Goal: Transaction & Acquisition: Subscribe to service/newsletter

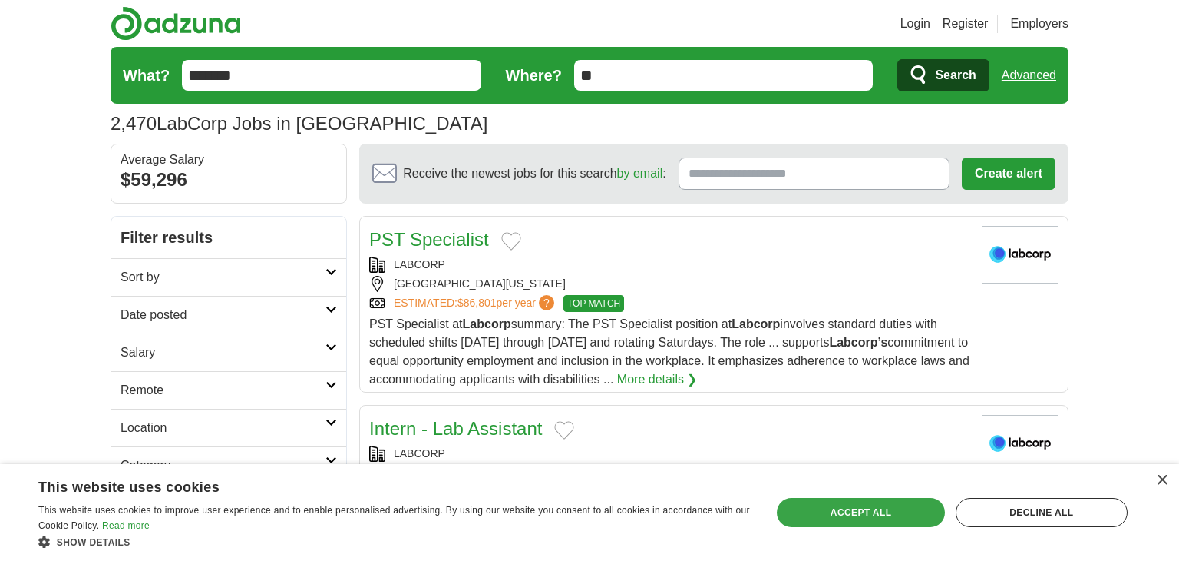
click at [850, 503] on div "Accept all" at bounding box center [860, 512] width 167 height 29
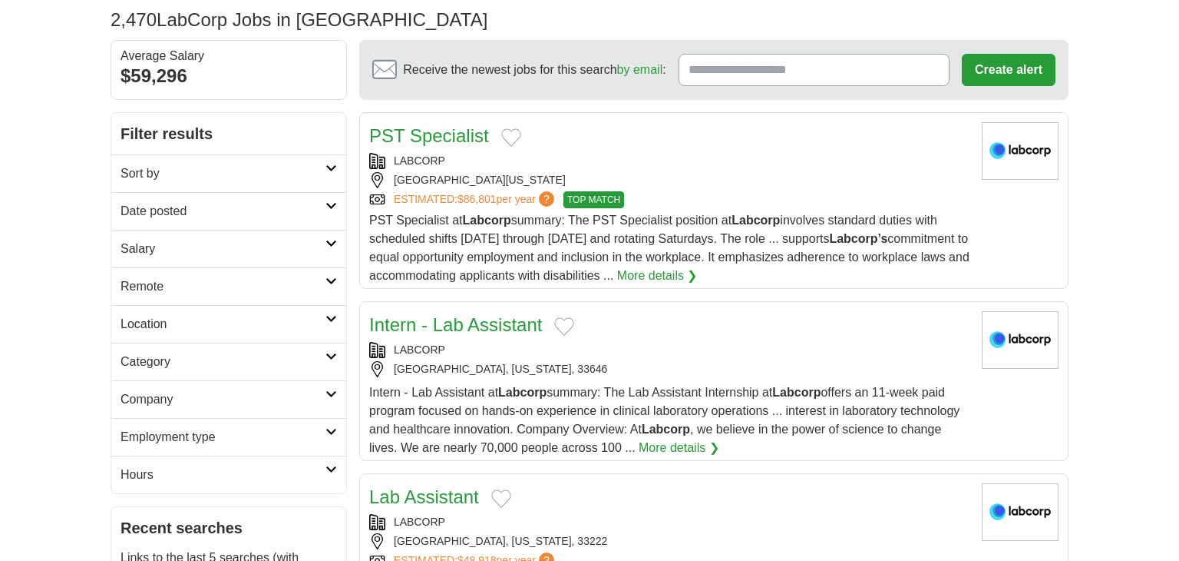
scroll to position [108, 0]
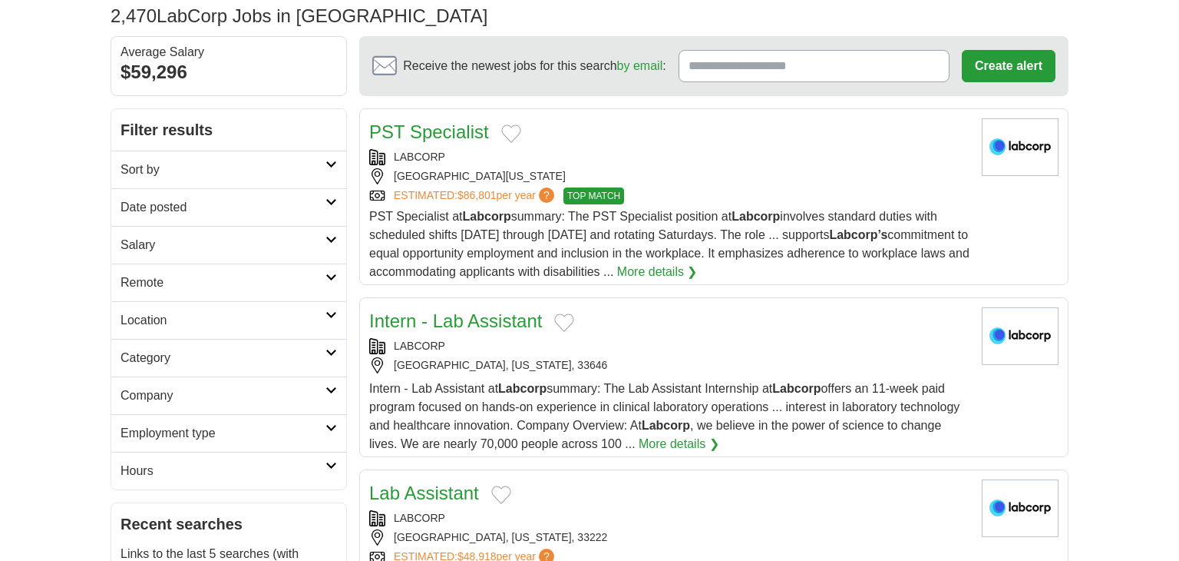
click at [221, 314] on h2 "Location" at bounding box center [223, 320] width 205 height 18
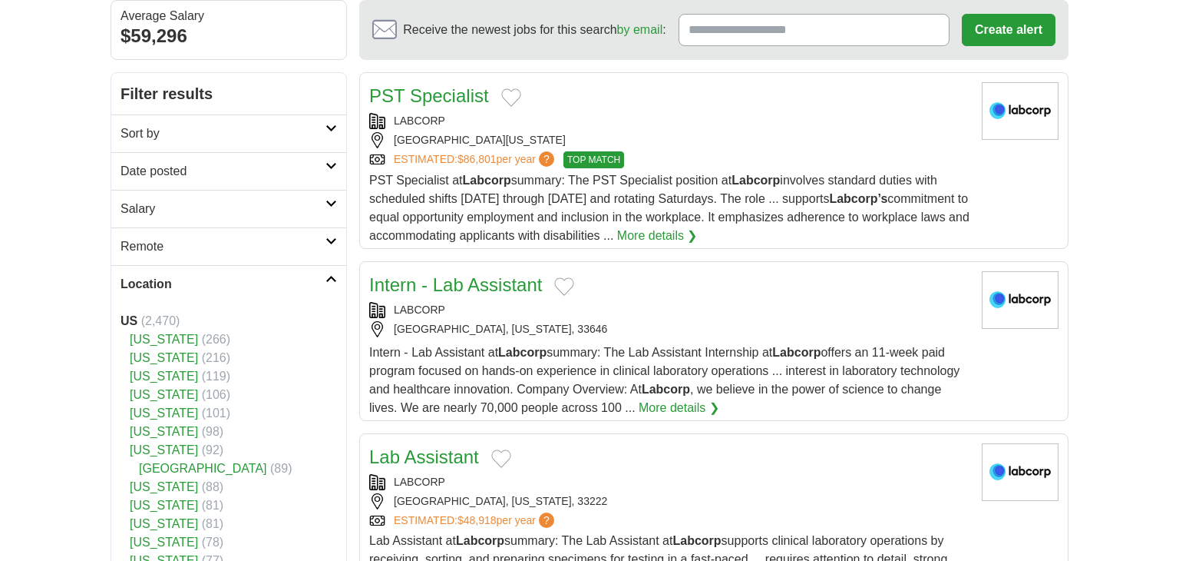
scroll to position [152, 0]
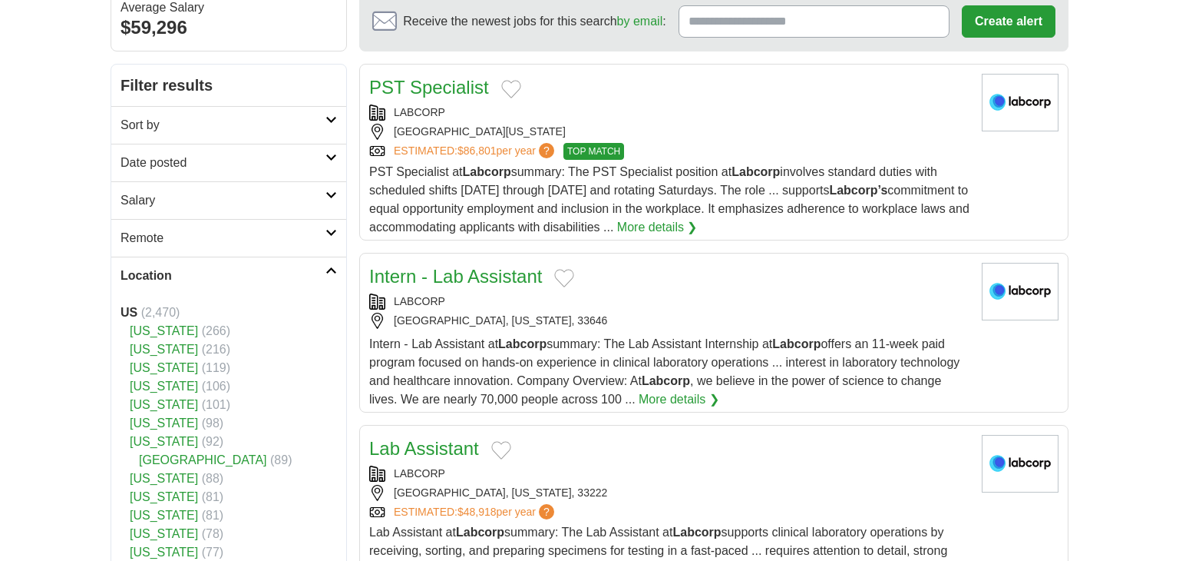
click at [169, 403] on link "[US_STATE]" at bounding box center [164, 404] width 68 height 13
click at [164, 402] on link "[US_STATE]" at bounding box center [164, 404] width 68 height 13
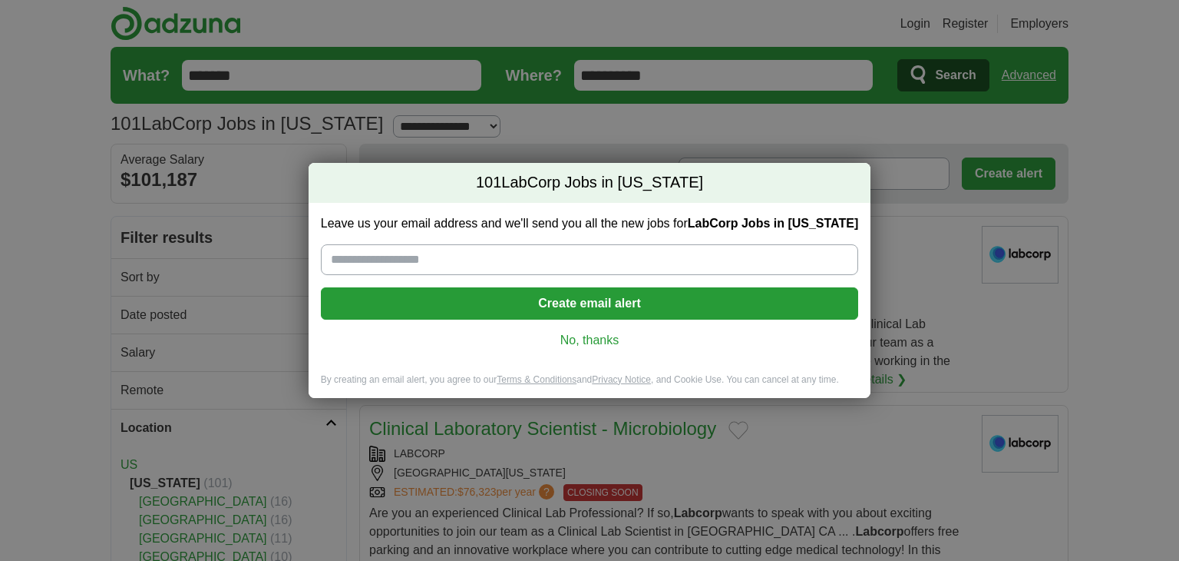
click at [450, 263] on input "Leave us your email address and we'll send you all the new jobs for LabCorp Job…" at bounding box center [590, 259] width 538 height 31
type input "**********"
click at [483, 303] on button "Create email alert" at bounding box center [590, 303] width 538 height 32
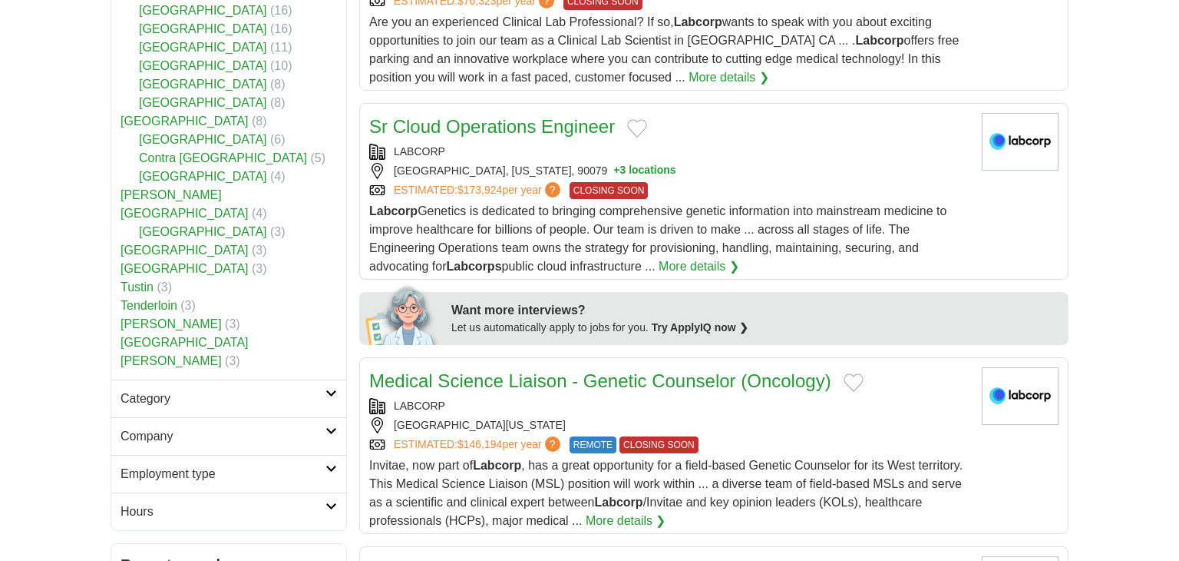
scroll to position [492, 0]
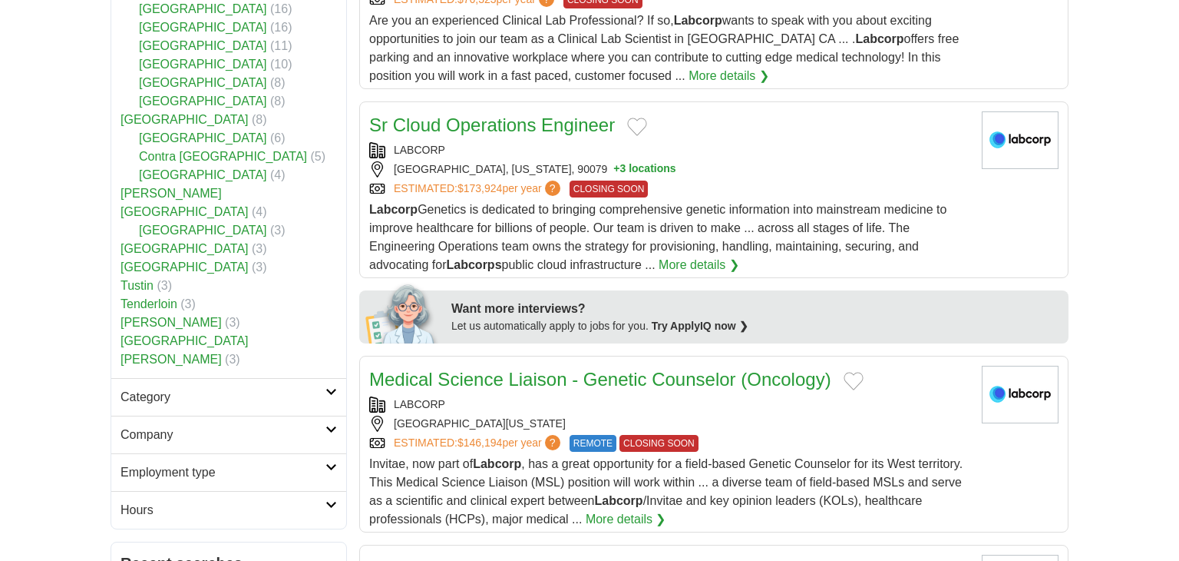
click at [174, 388] on h2 "Category" at bounding box center [223, 397] width 205 height 18
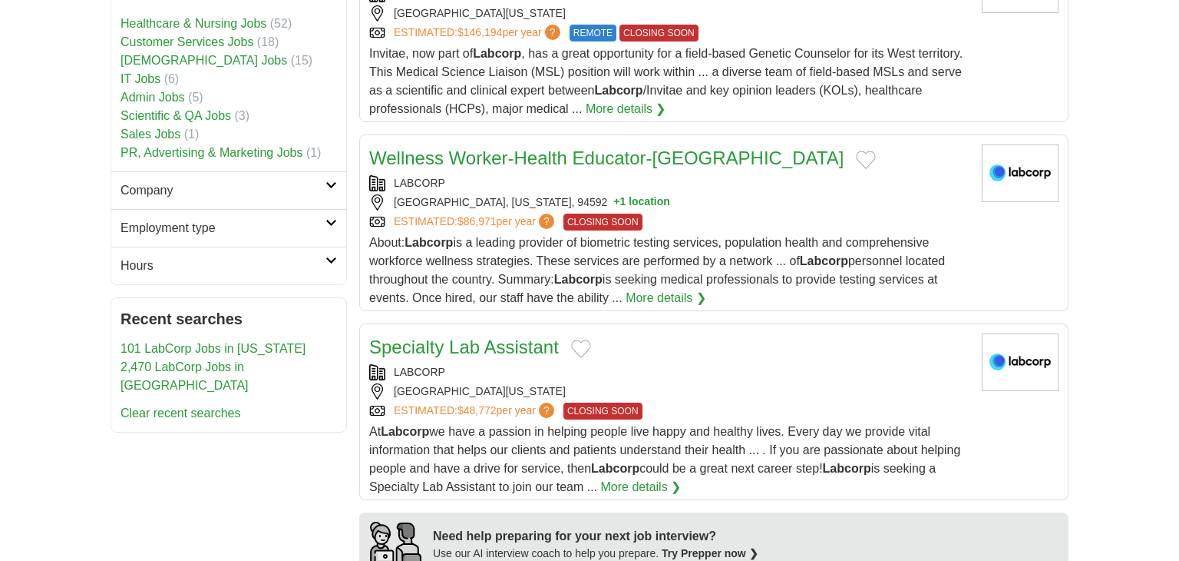
scroll to position [902, 0]
click at [197, 220] on h2 "Employment type" at bounding box center [223, 229] width 205 height 18
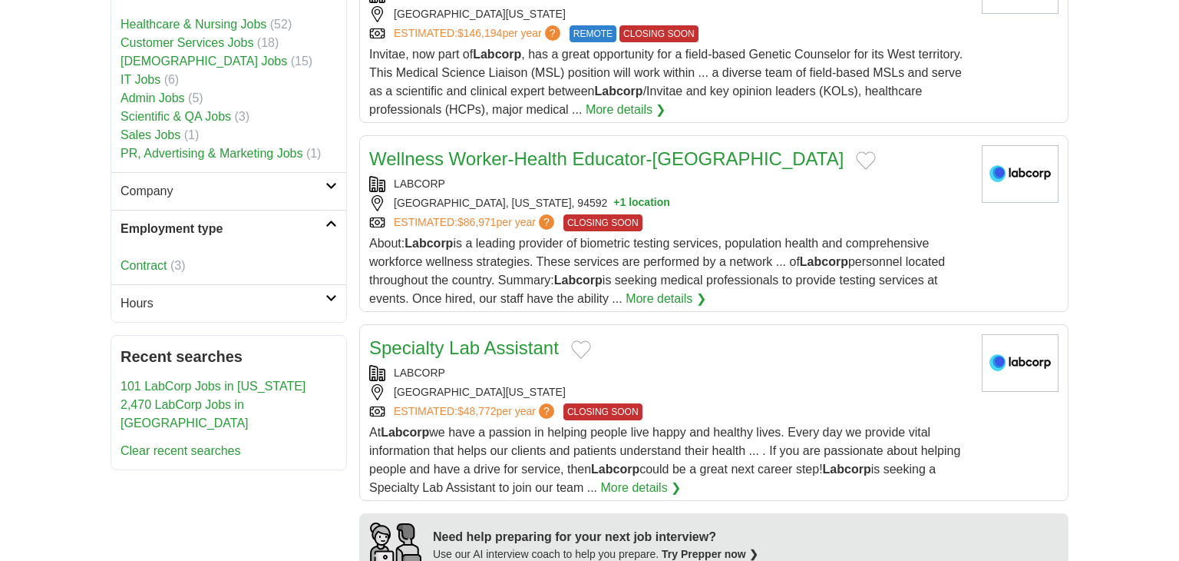
click at [191, 220] on h2 "Employment type" at bounding box center [223, 229] width 205 height 18
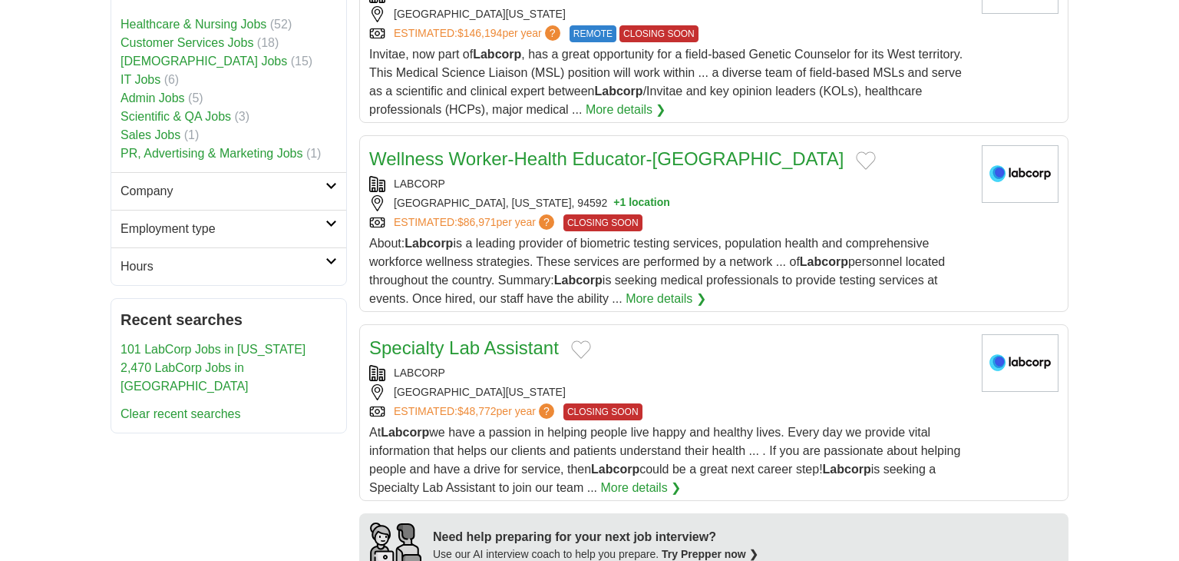
click at [183, 182] on h2 "Company" at bounding box center [223, 191] width 205 height 18
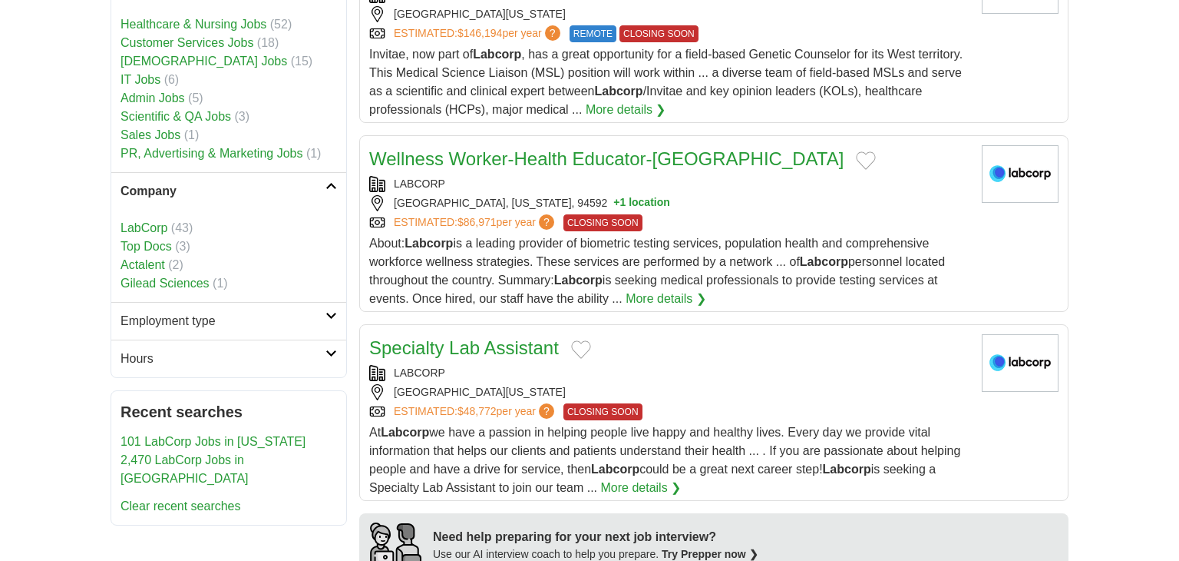
click at [183, 182] on h2 "Company" at bounding box center [223, 191] width 205 height 18
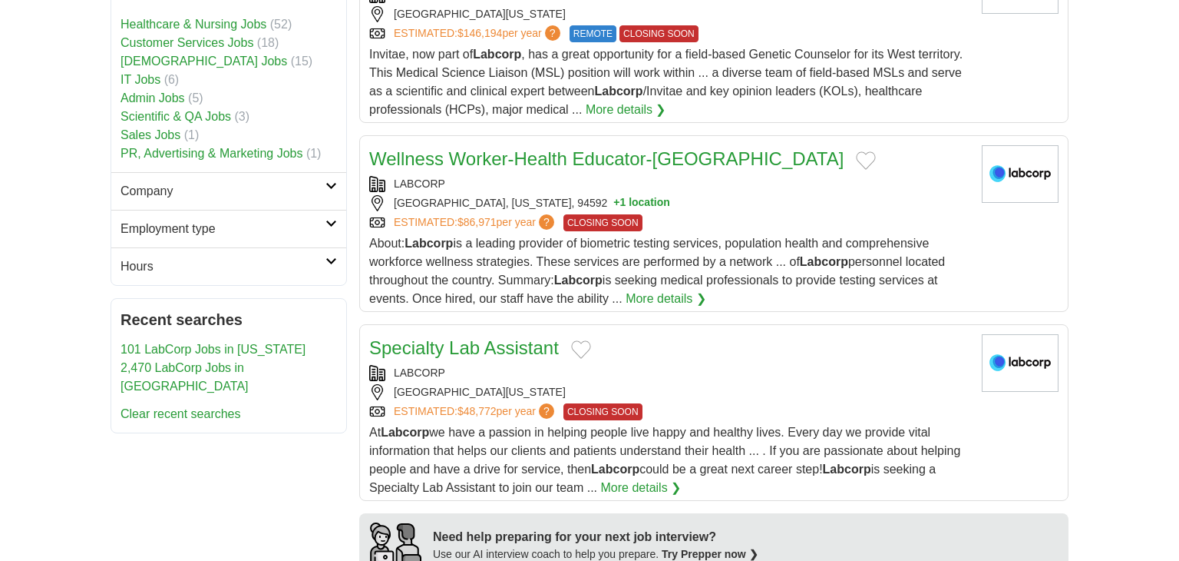
click at [155, 257] on h2 "Hours" at bounding box center [223, 266] width 205 height 18
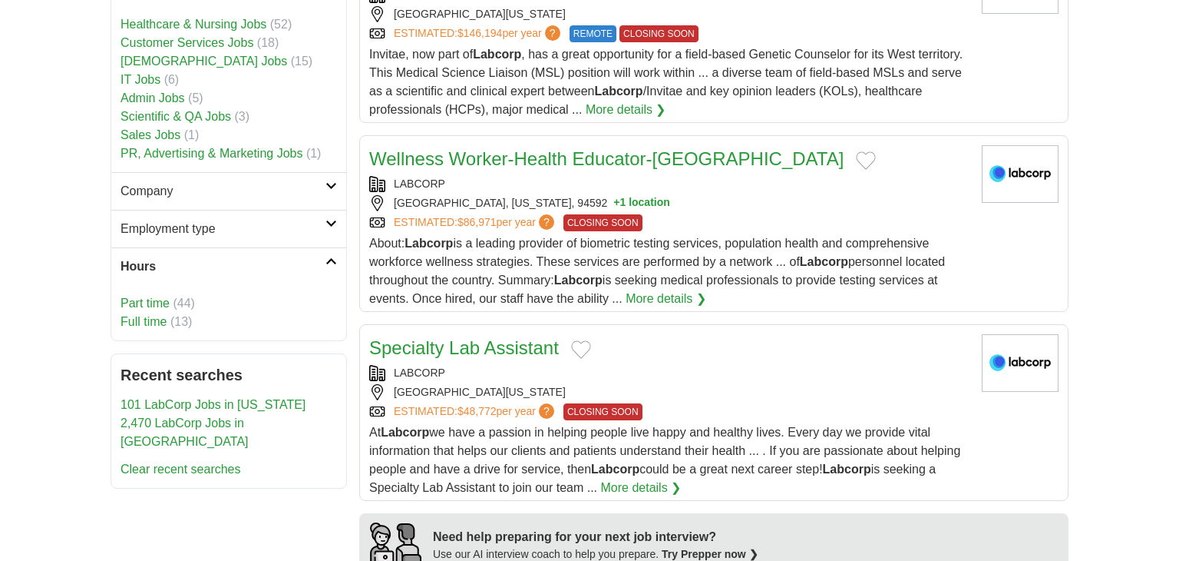
click at [155, 257] on h2 "Hours" at bounding box center [223, 266] width 205 height 18
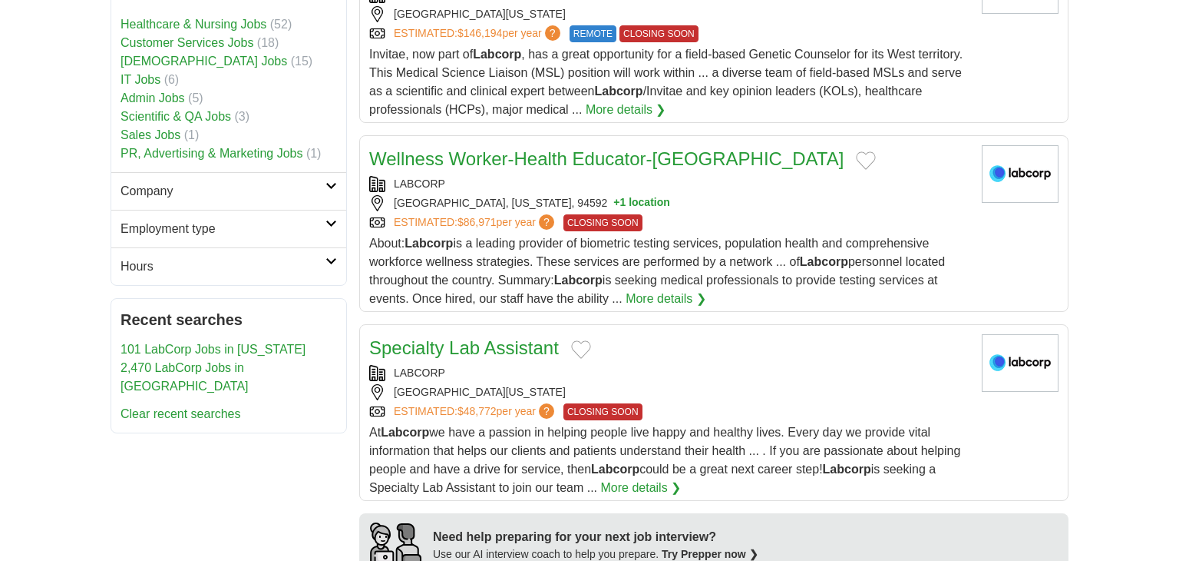
click at [155, 257] on h2 "Hours" at bounding box center [223, 266] width 205 height 18
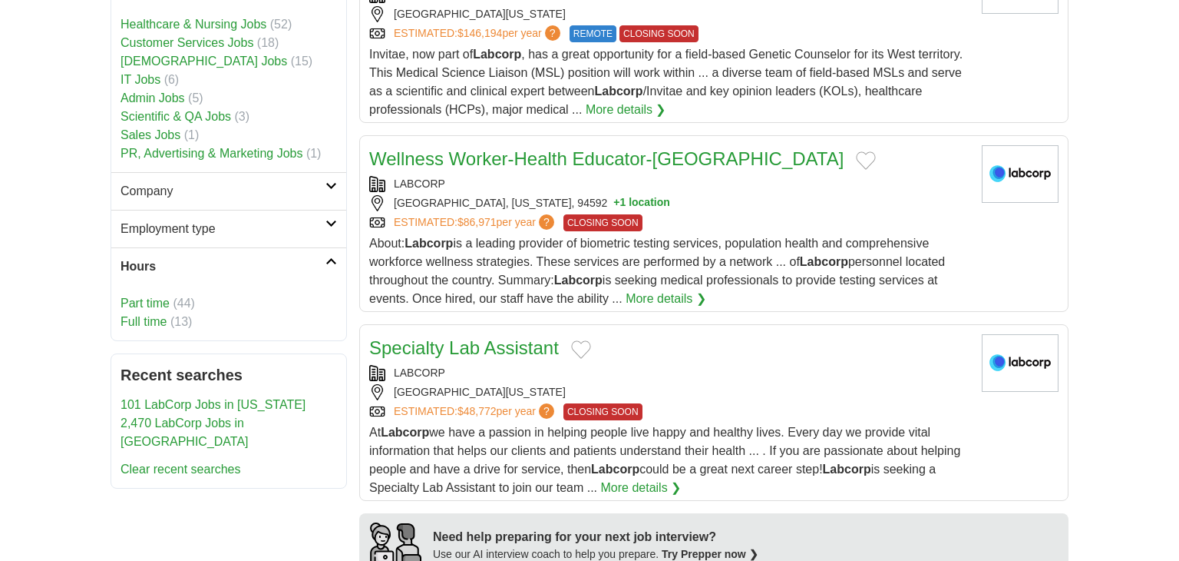
click at [160, 257] on h2 "Hours" at bounding box center [223, 266] width 205 height 18
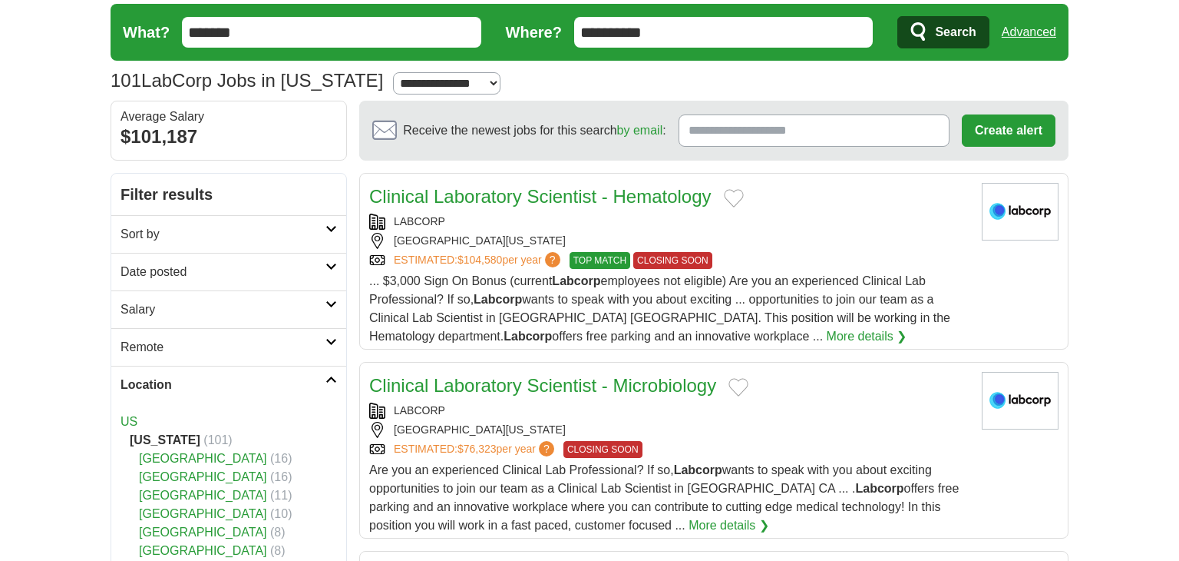
scroll to position [0, 0]
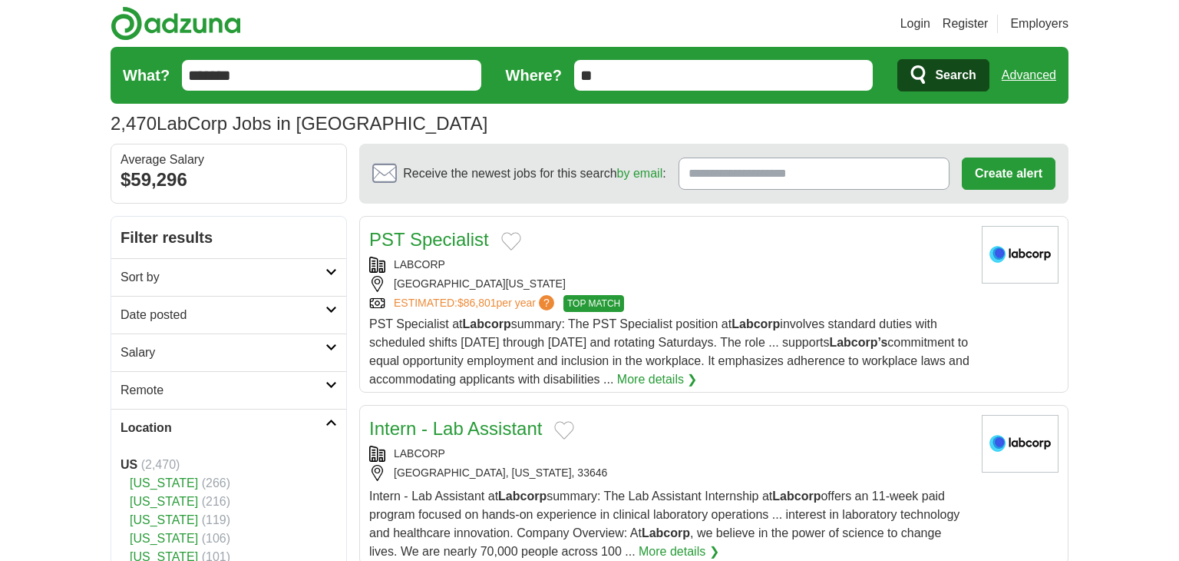
click at [908, 22] on link "Login" at bounding box center [916, 24] width 30 height 18
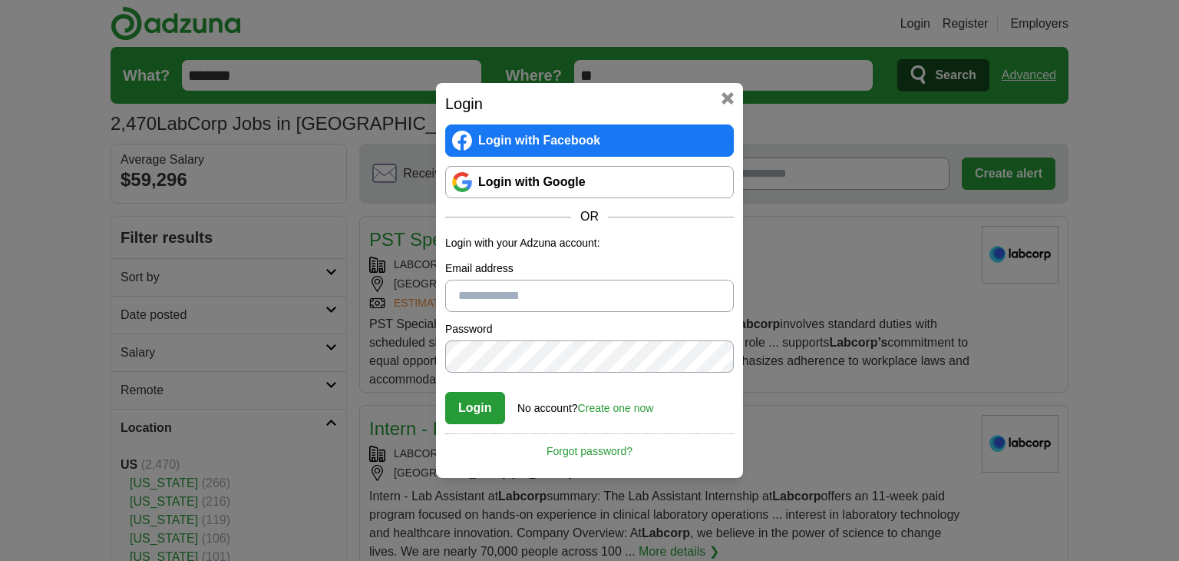
click at [728, 101] on button at bounding box center [728, 98] width 12 height 12
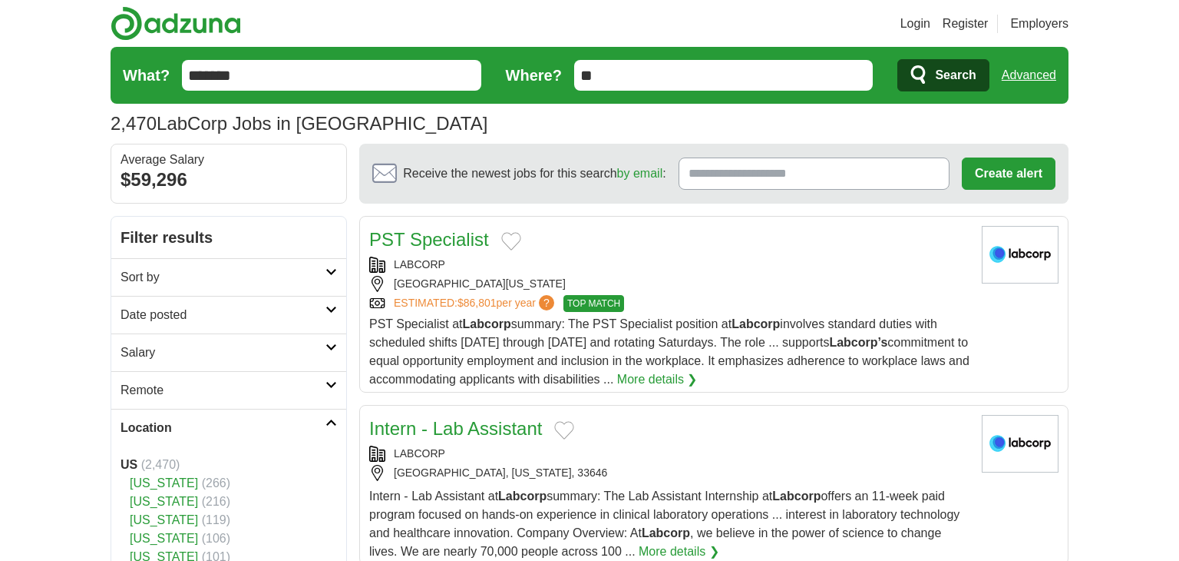
click at [979, 22] on link "Register" at bounding box center [966, 24] width 46 height 18
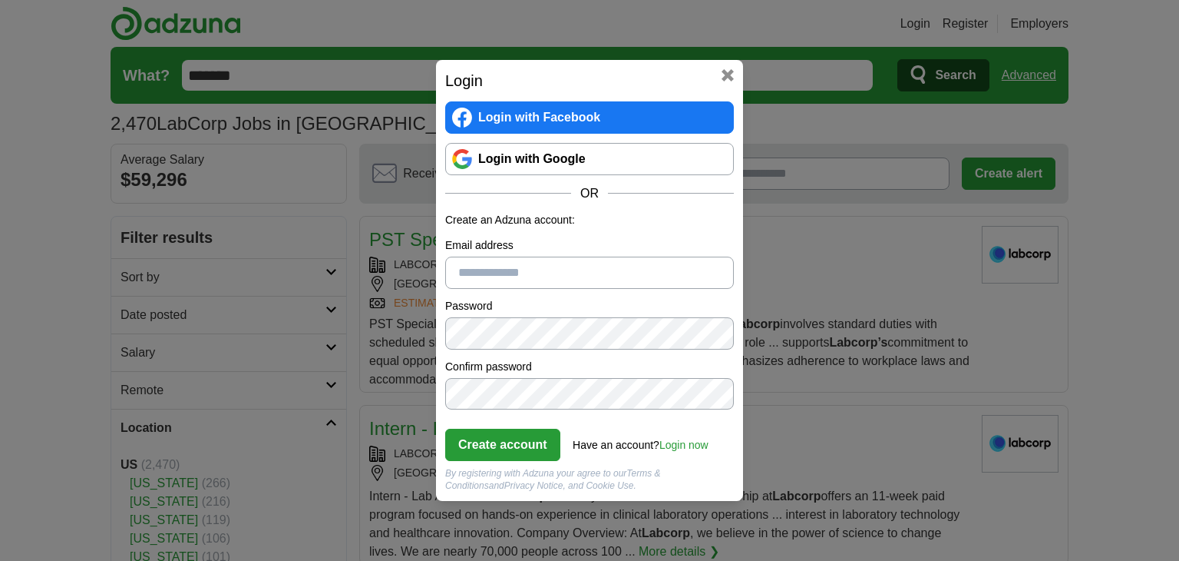
click at [577, 154] on link "Login with Google" at bounding box center [589, 159] width 289 height 32
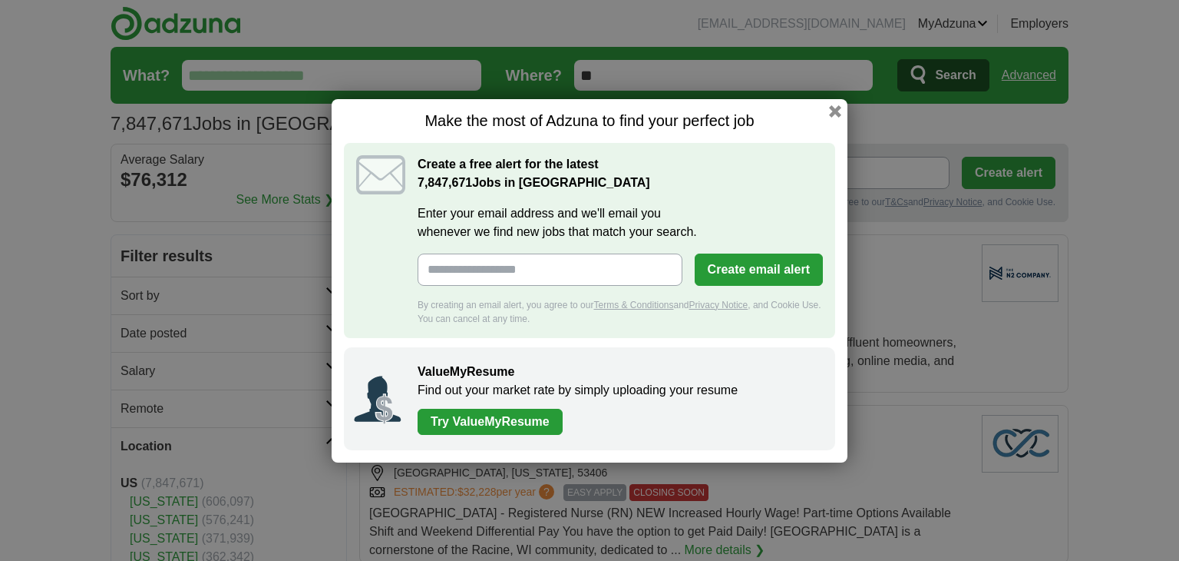
click at [586, 256] on input "Enter your email address and we'll email you whenever we find new jobs that mat…" at bounding box center [550, 269] width 265 height 32
type input "**********"
click at [730, 270] on button "Create email alert" at bounding box center [759, 269] width 128 height 32
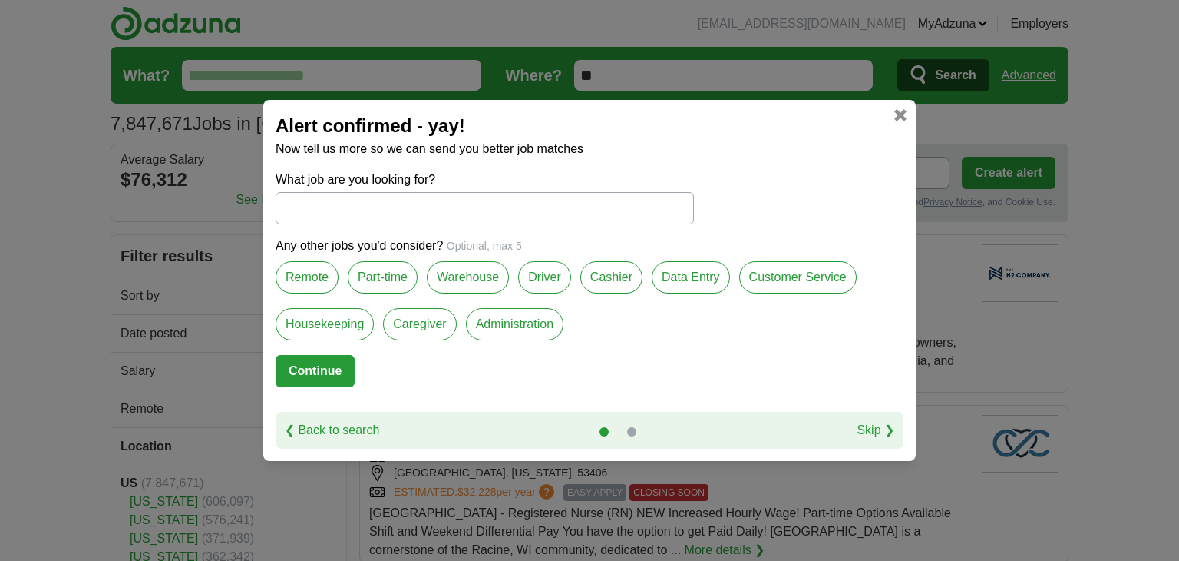
click at [335, 366] on button "Continue" at bounding box center [315, 371] width 79 height 32
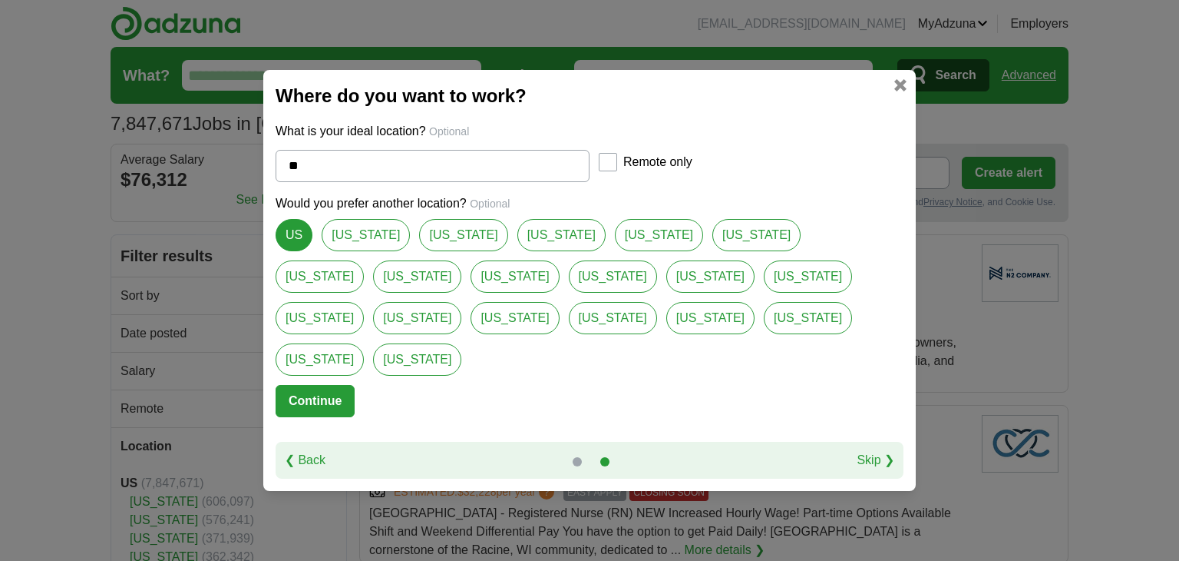
click at [344, 251] on link "[US_STATE]" at bounding box center [366, 235] width 88 height 32
type input "**********"
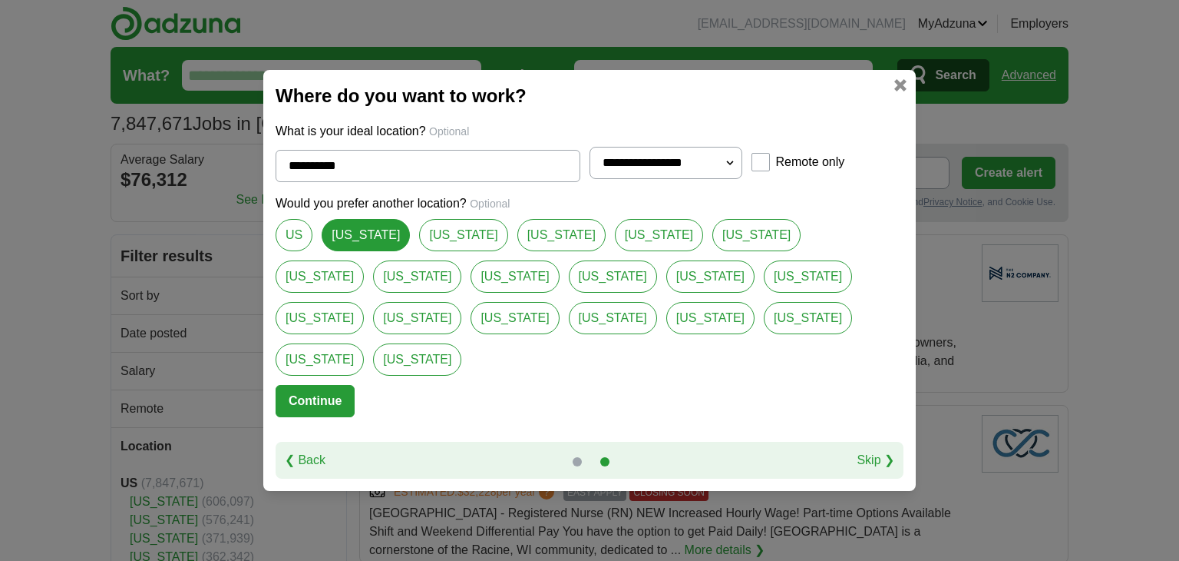
click at [708, 179] on select "**********" at bounding box center [666, 163] width 153 height 32
select select "**"
click at [590, 167] on select "**********" at bounding box center [666, 163] width 153 height 32
click at [325, 385] on button "Continue" at bounding box center [315, 401] width 79 height 32
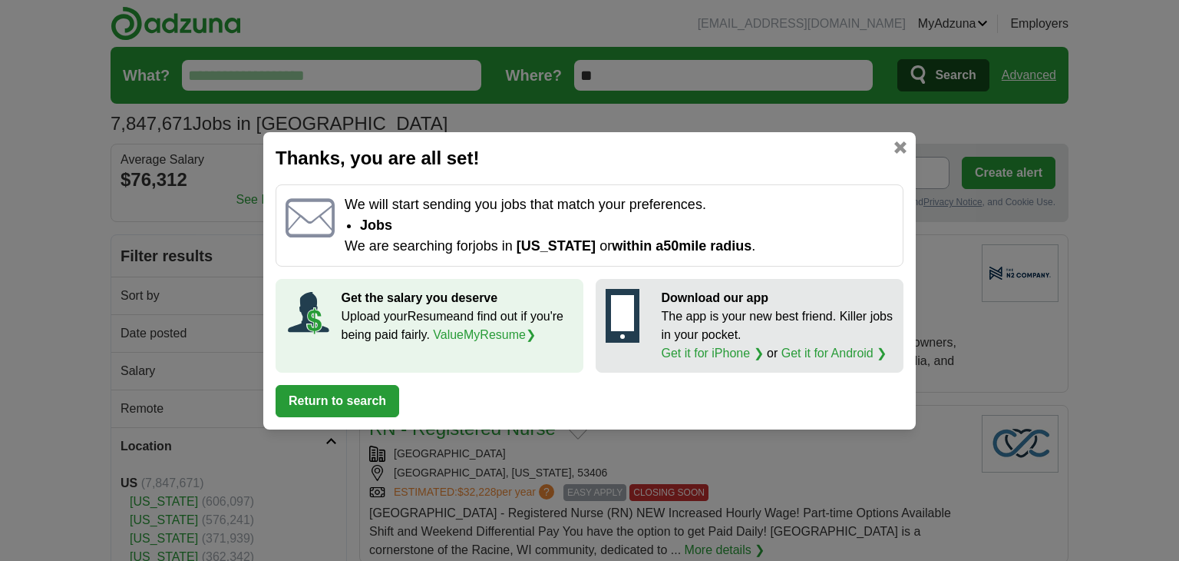
click at [358, 402] on button "Return to search" at bounding box center [338, 401] width 124 height 32
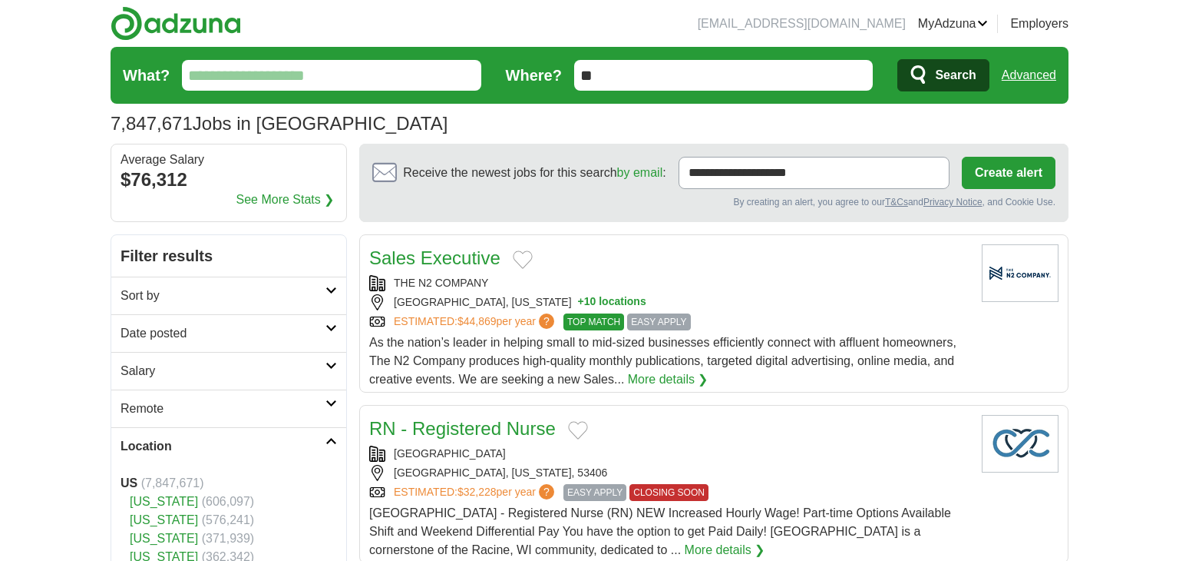
click at [996, 180] on button "Create alert" at bounding box center [1009, 173] width 94 height 32
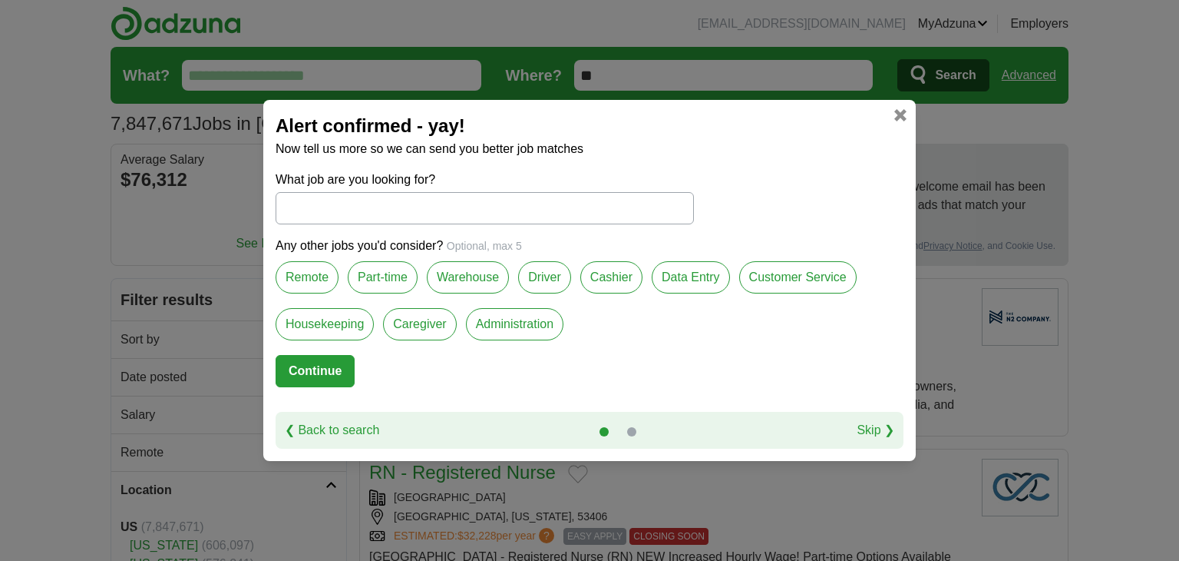
click at [394, 210] on input "What job are you looking for?" at bounding box center [485, 208] width 419 height 32
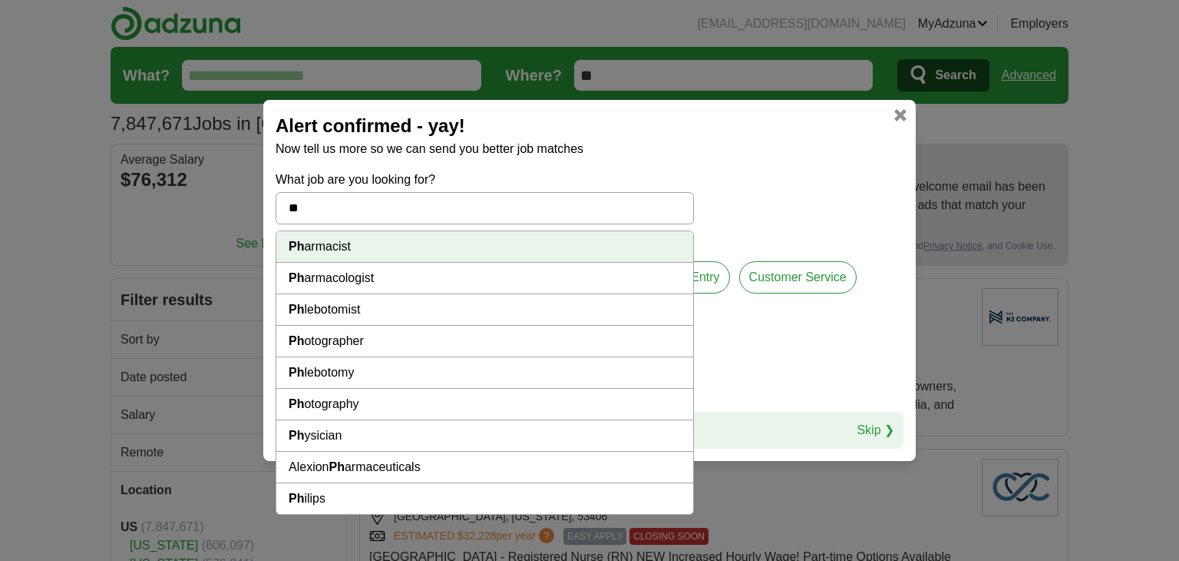
click at [313, 308] on li "Ph lebotomist" at bounding box center [484, 309] width 417 height 31
type input "**********"
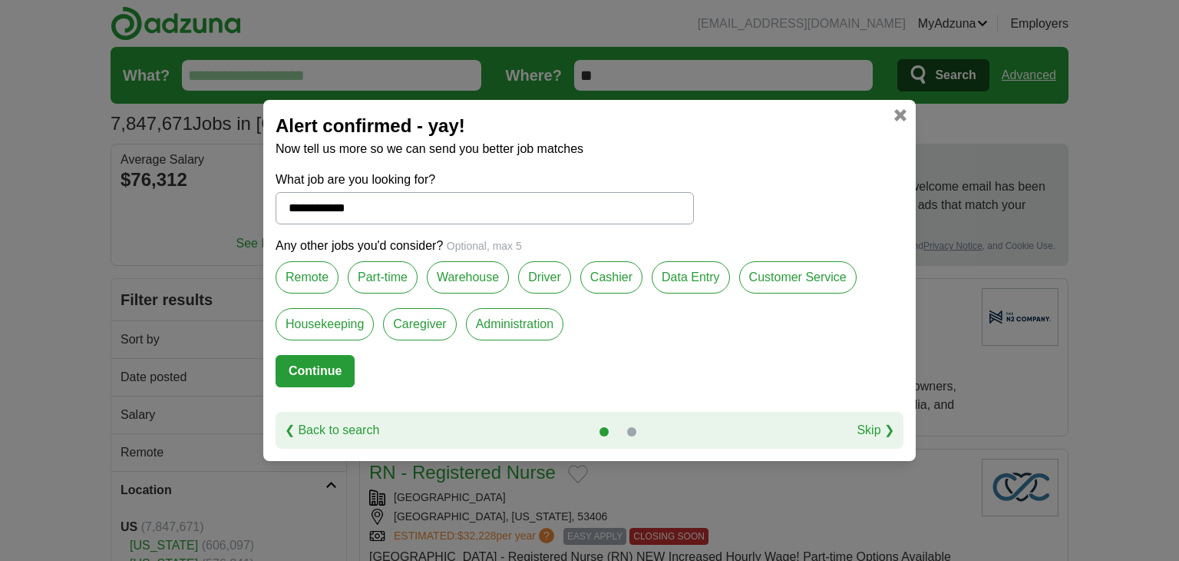
click at [326, 369] on button "Continue" at bounding box center [315, 371] width 79 height 32
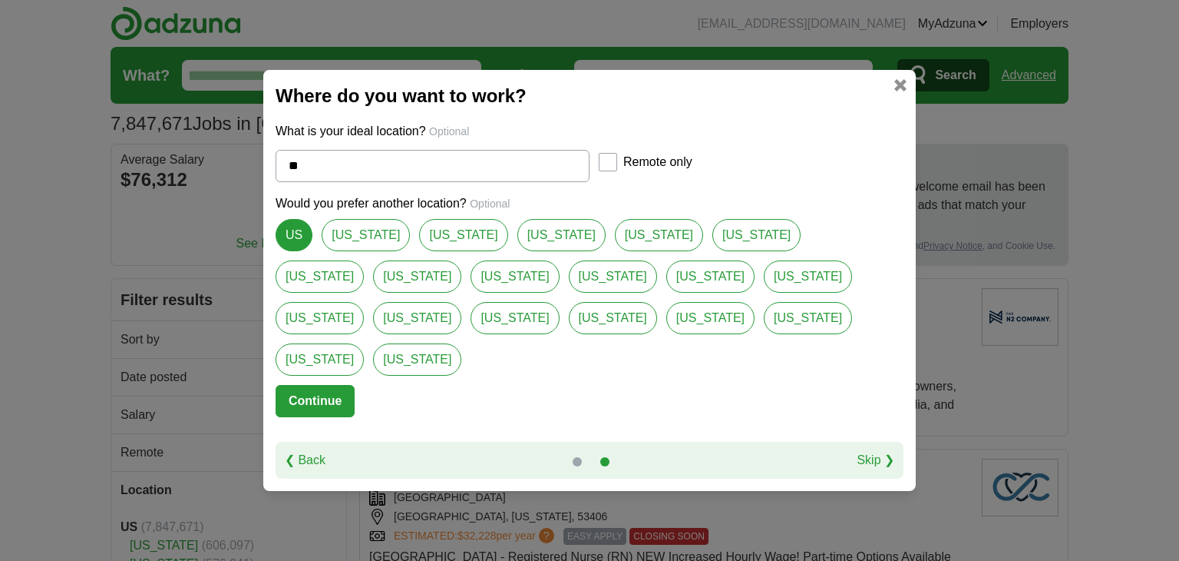
click at [518, 251] on link "[US_STATE]" at bounding box center [562, 235] width 88 height 32
type input "**********"
select select "*"
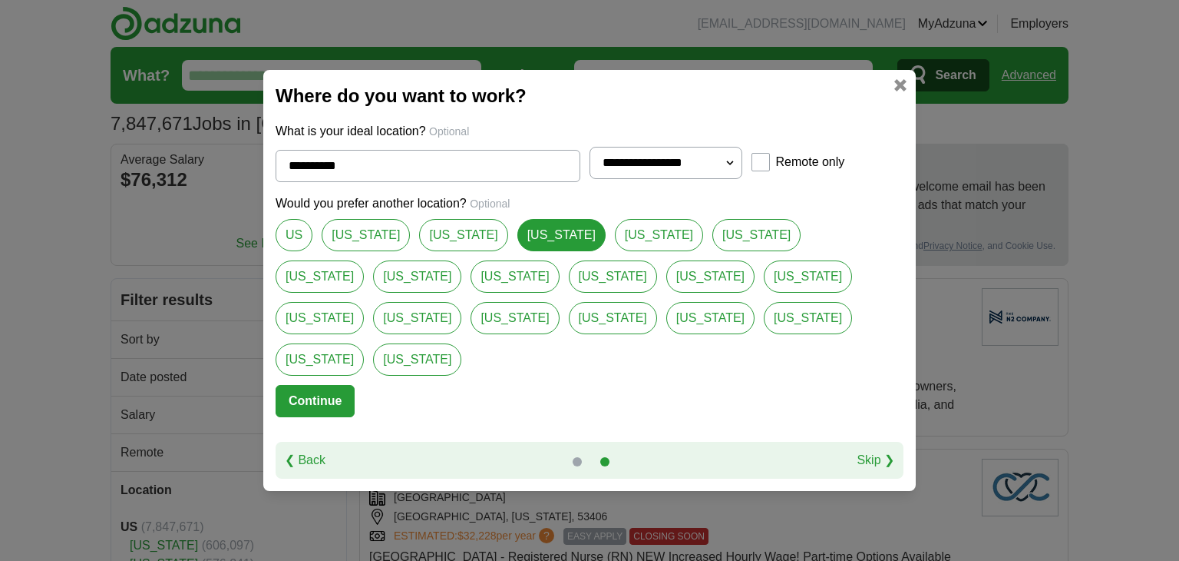
click at [306, 385] on button "Continue" at bounding box center [315, 401] width 79 height 32
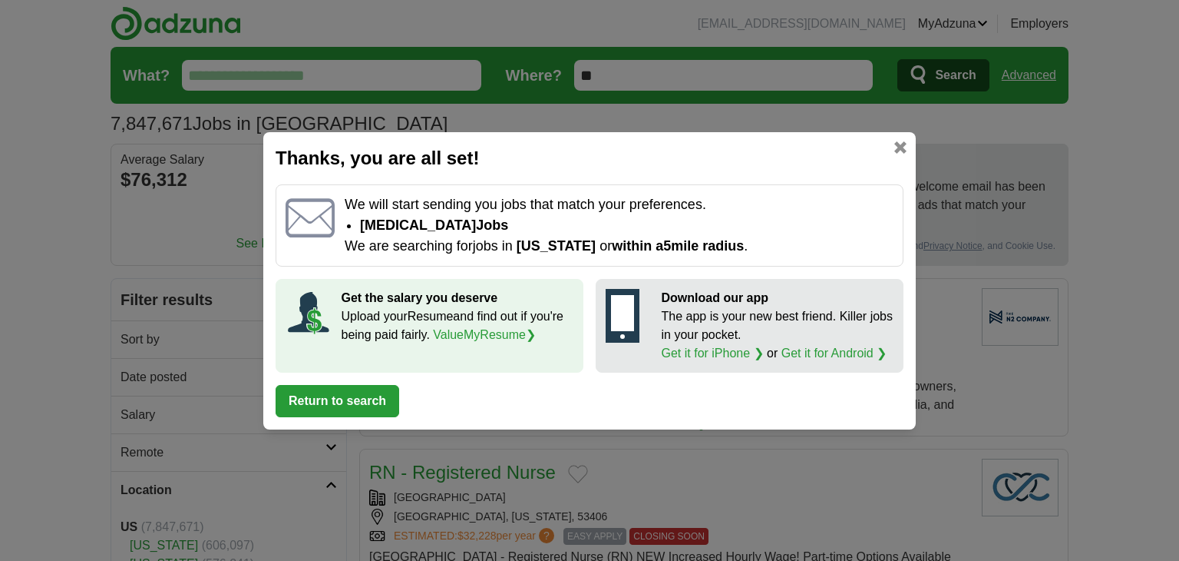
click at [898, 154] on h2 "Thanks, you are all set!" at bounding box center [590, 158] width 628 height 28
click at [898, 146] on link at bounding box center [901, 147] width 12 height 12
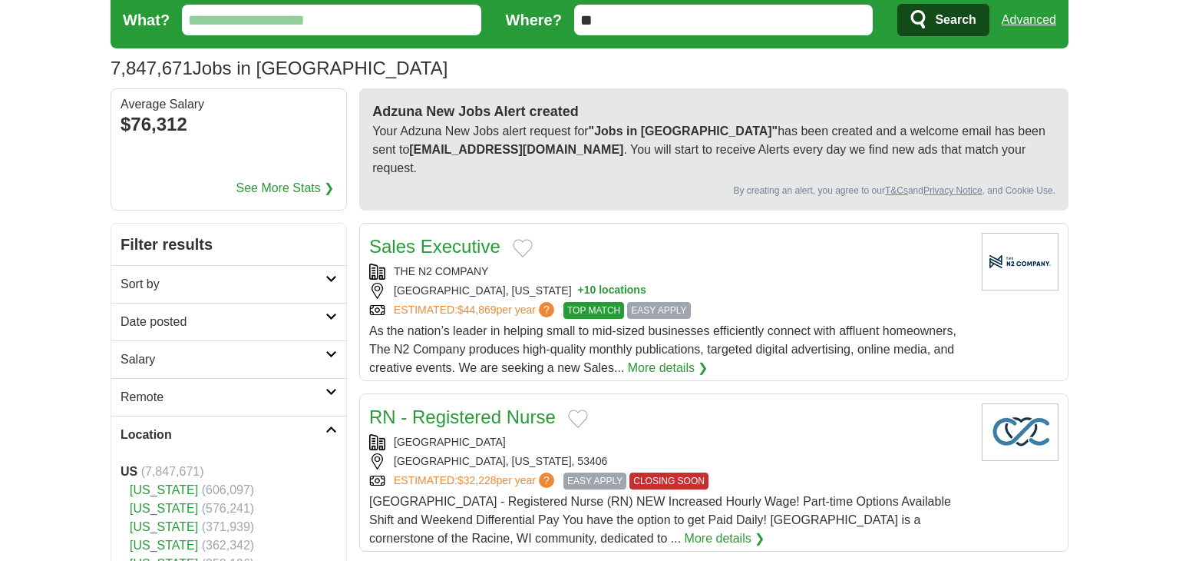
scroll to position [57, 0]
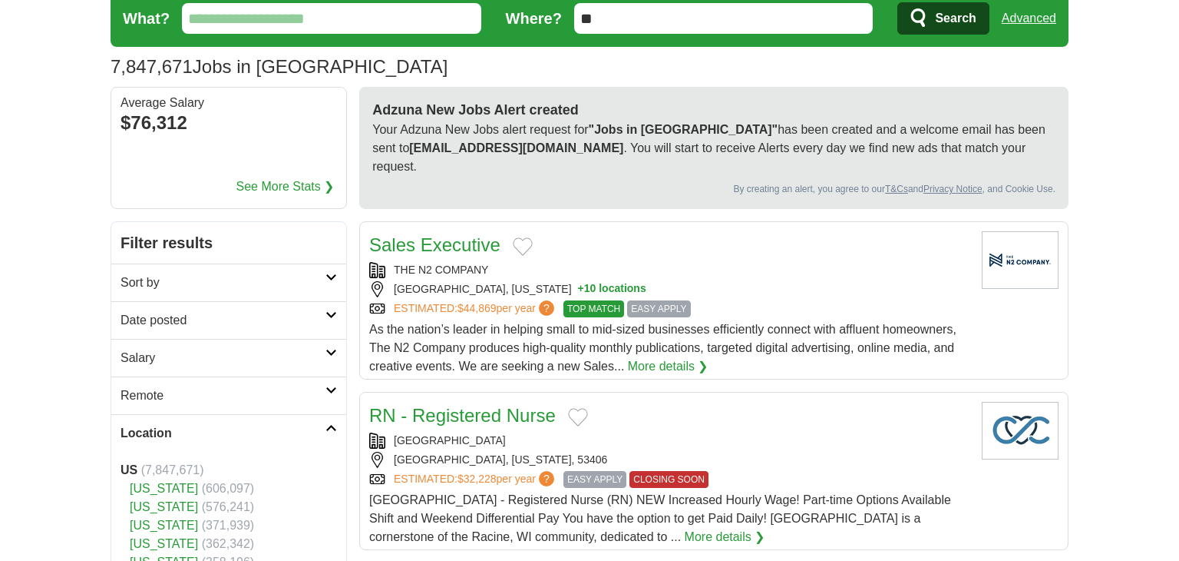
click at [170, 273] on h2 "Sort by" at bounding box center [223, 282] width 205 height 18
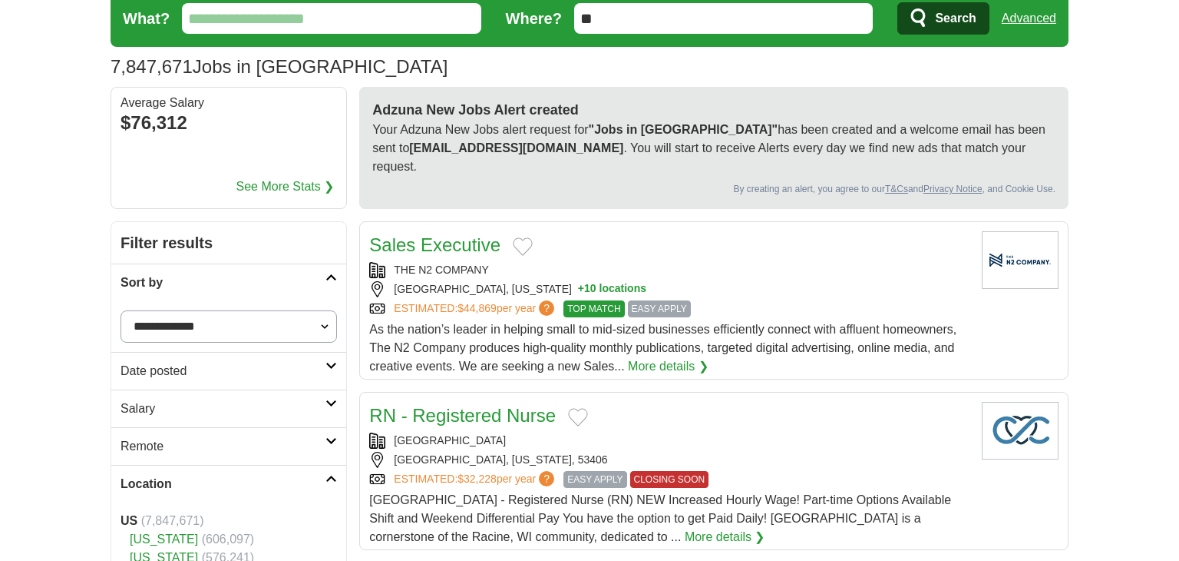
click at [170, 273] on h2 "Sort by" at bounding box center [223, 282] width 205 height 18
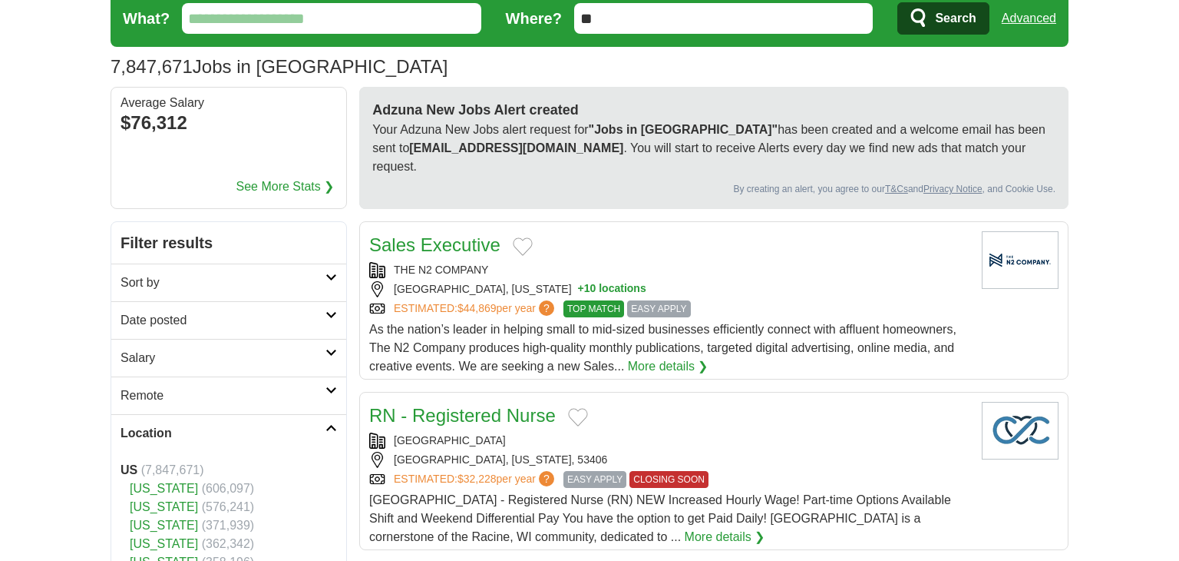
click at [166, 311] on h2 "Date posted" at bounding box center [223, 320] width 205 height 18
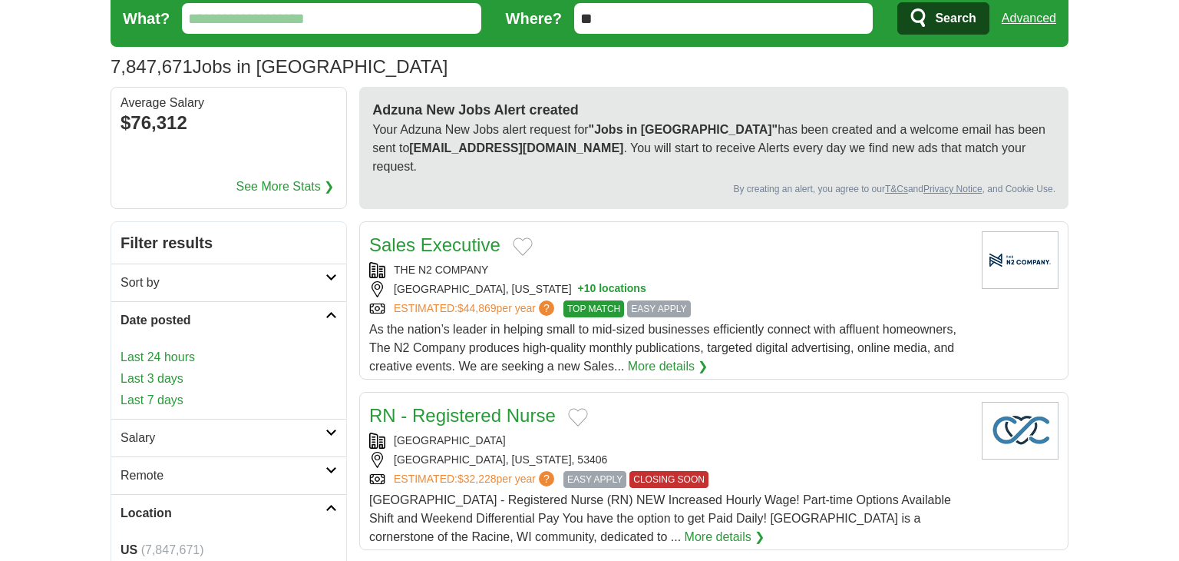
click at [166, 311] on h2 "Date posted" at bounding box center [223, 320] width 205 height 18
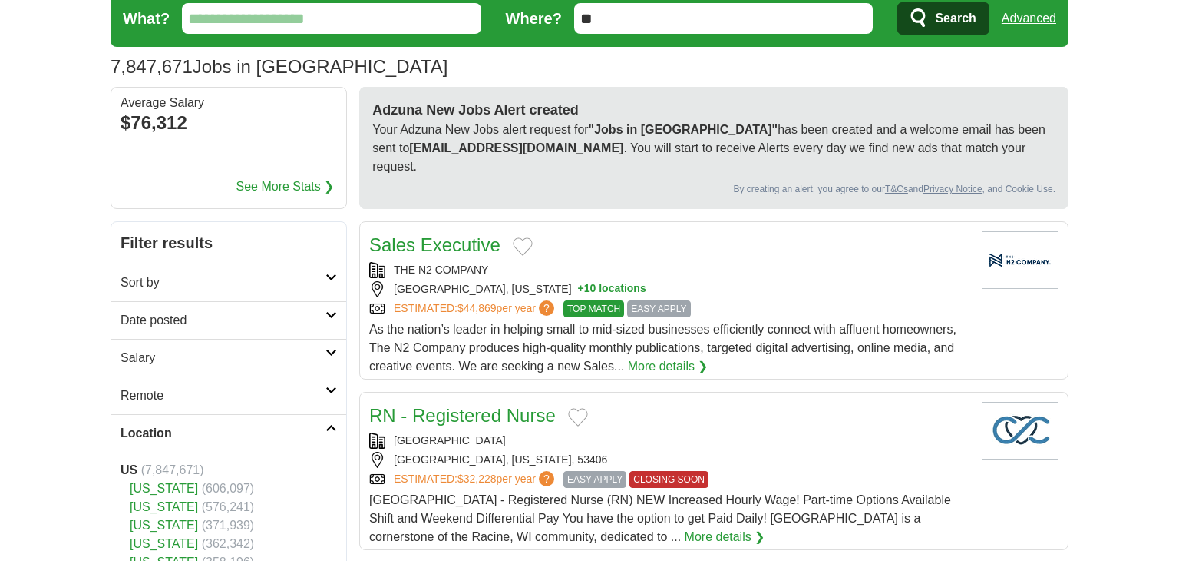
click at [158, 349] on h2 "Salary" at bounding box center [223, 358] width 205 height 18
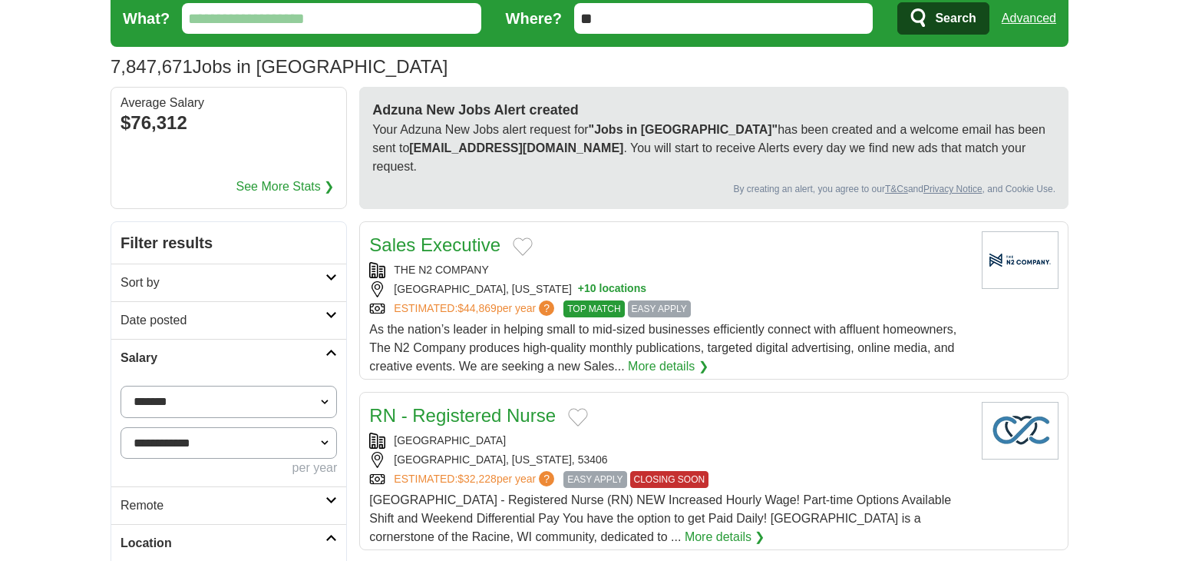
click at [158, 349] on h2 "Salary" at bounding box center [223, 358] width 205 height 18
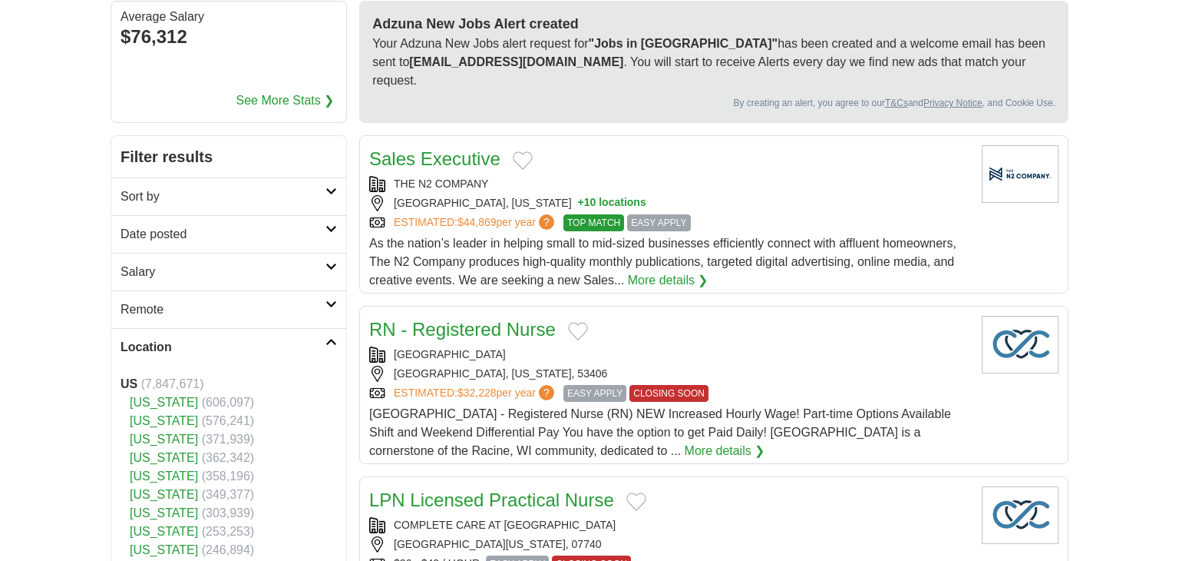
scroll to position [147, 0]
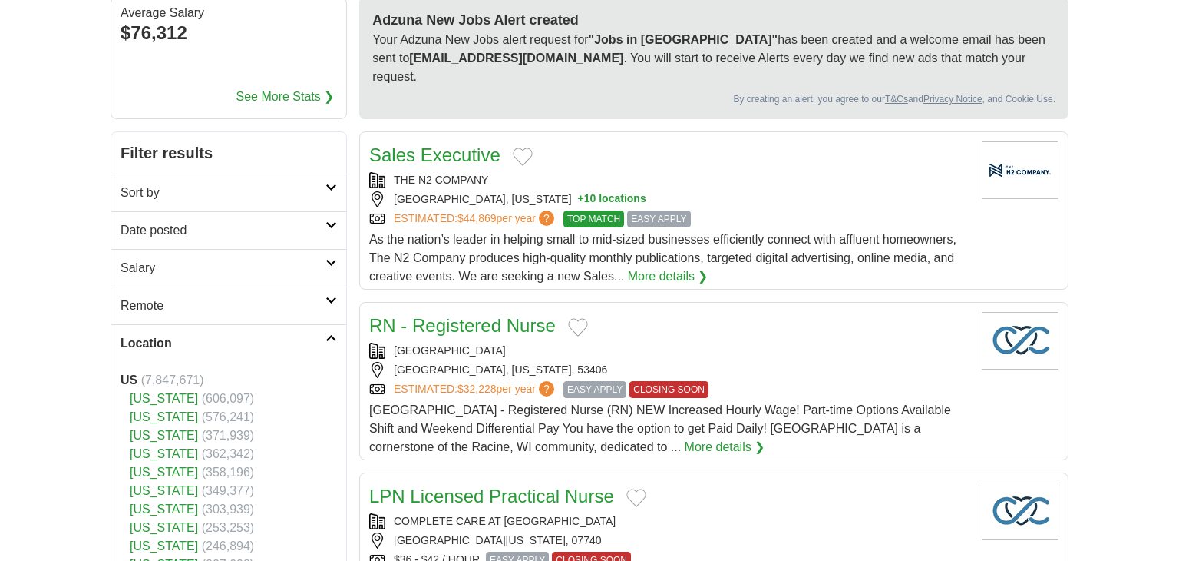
click at [148, 296] on h2 "Remote" at bounding box center [223, 305] width 205 height 18
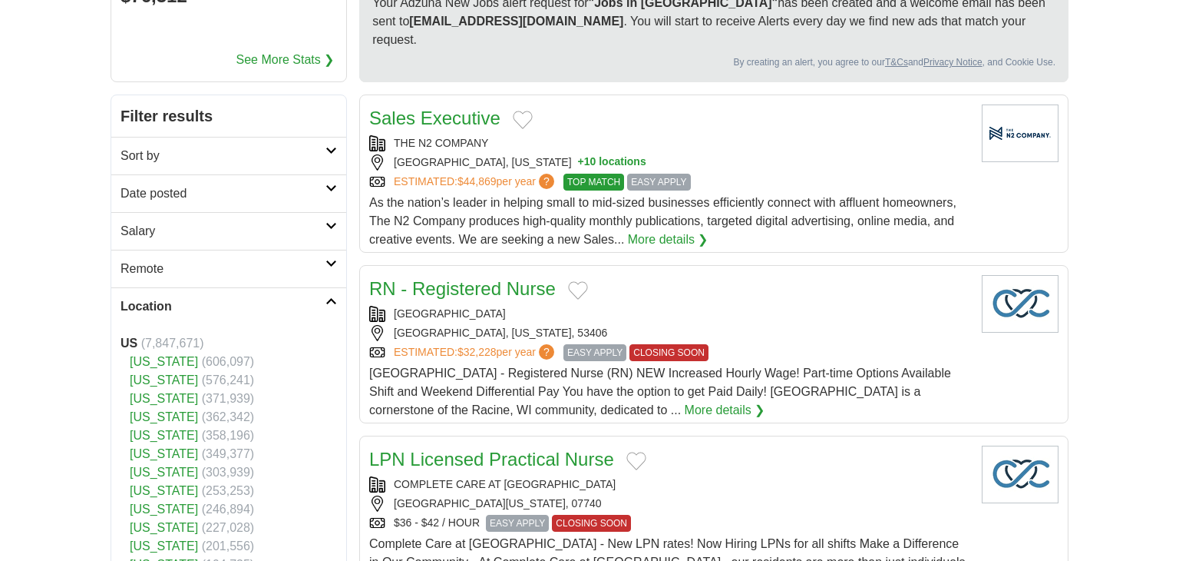
scroll to position [191, 0]
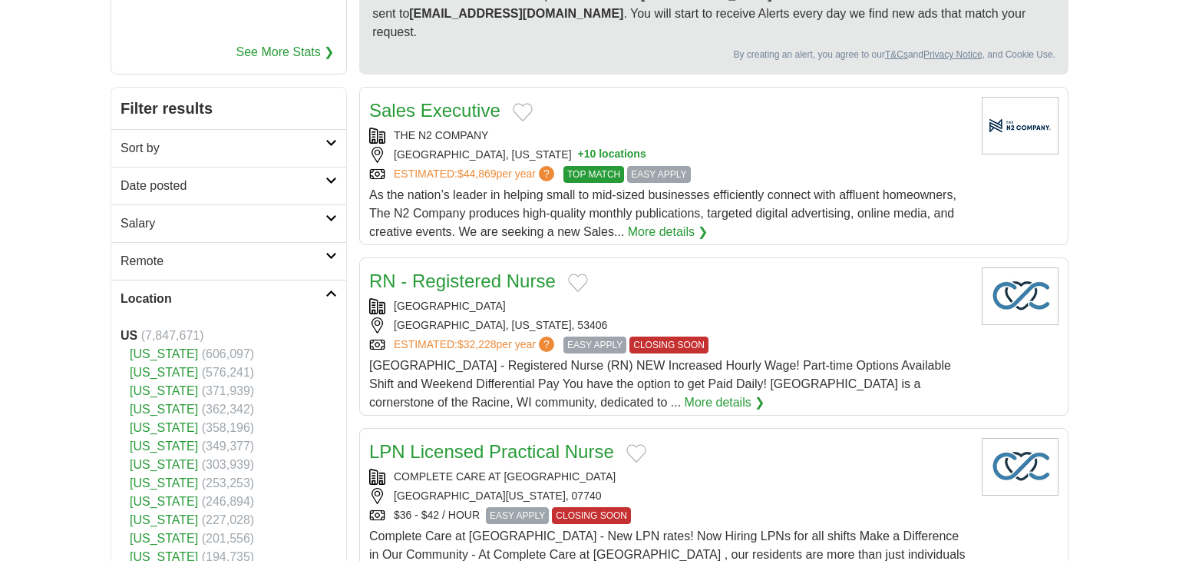
click at [153, 347] on link "[US_STATE]" at bounding box center [164, 353] width 68 height 13
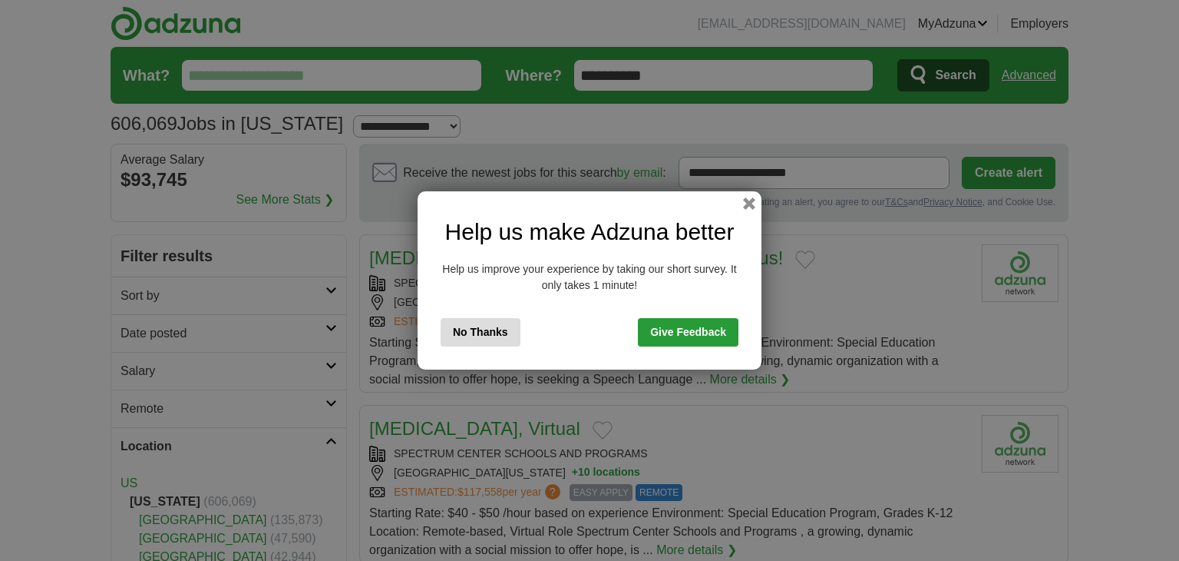
click at [482, 330] on button "No Thanks" at bounding box center [481, 332] width 80 height 28
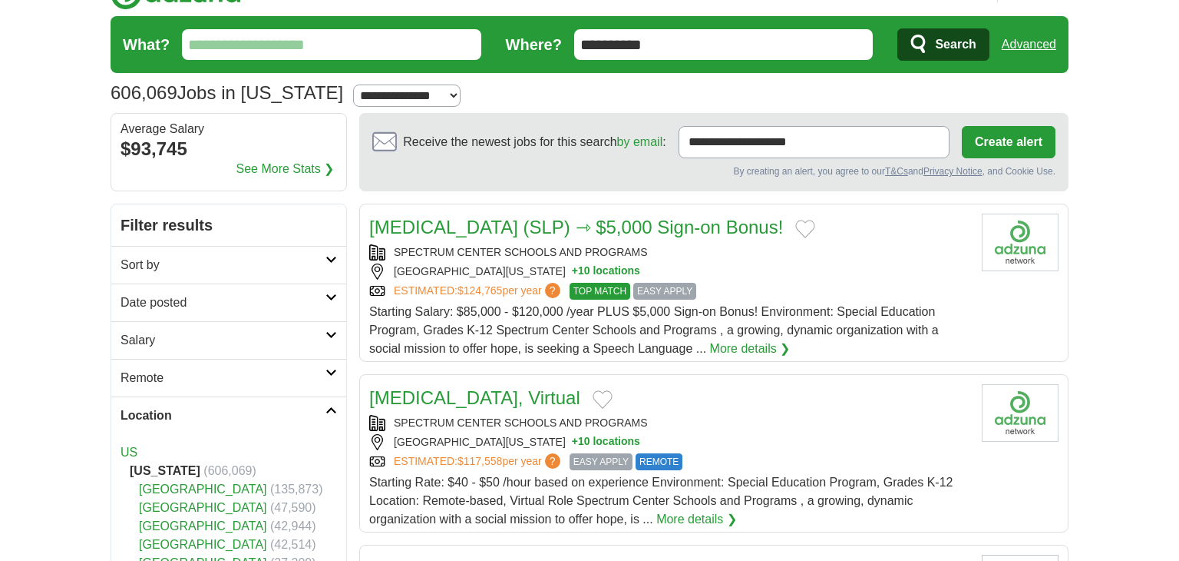
scroll to position [31, 0]
click at [993, 138] on button "Create alert" at bounding box center [1009, 141] width 94 height 32
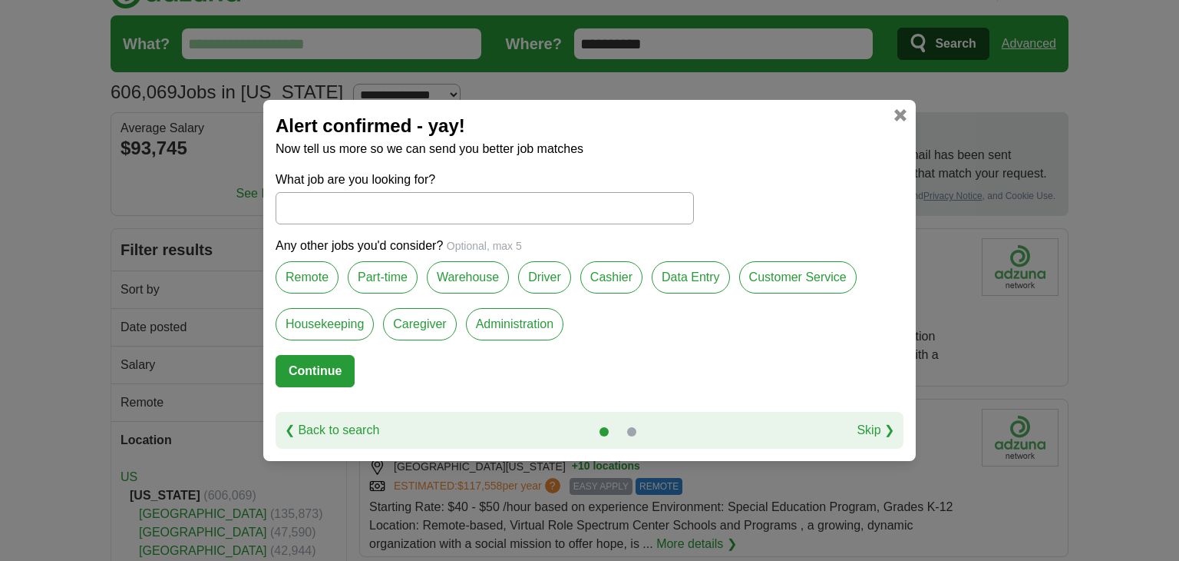
click at [346, 208] on input "What job are you looking for?" at bounding box center [485, 208] width 419 height 32
type input "**********"
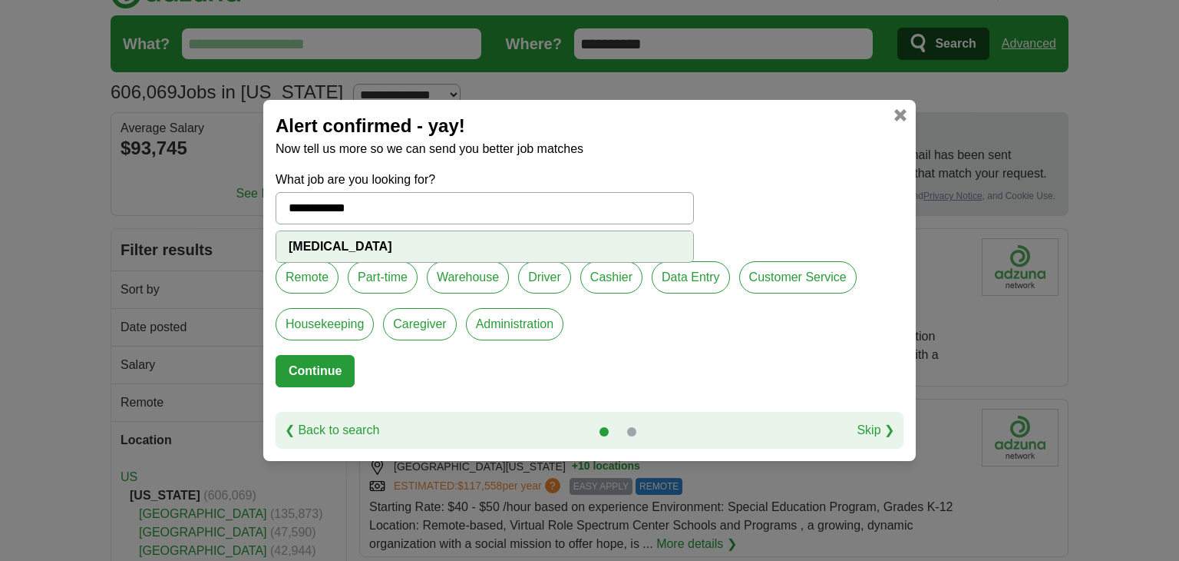
click at [324, 375] on button "Continue" at bounding box center [315, 371] width 79 height 32
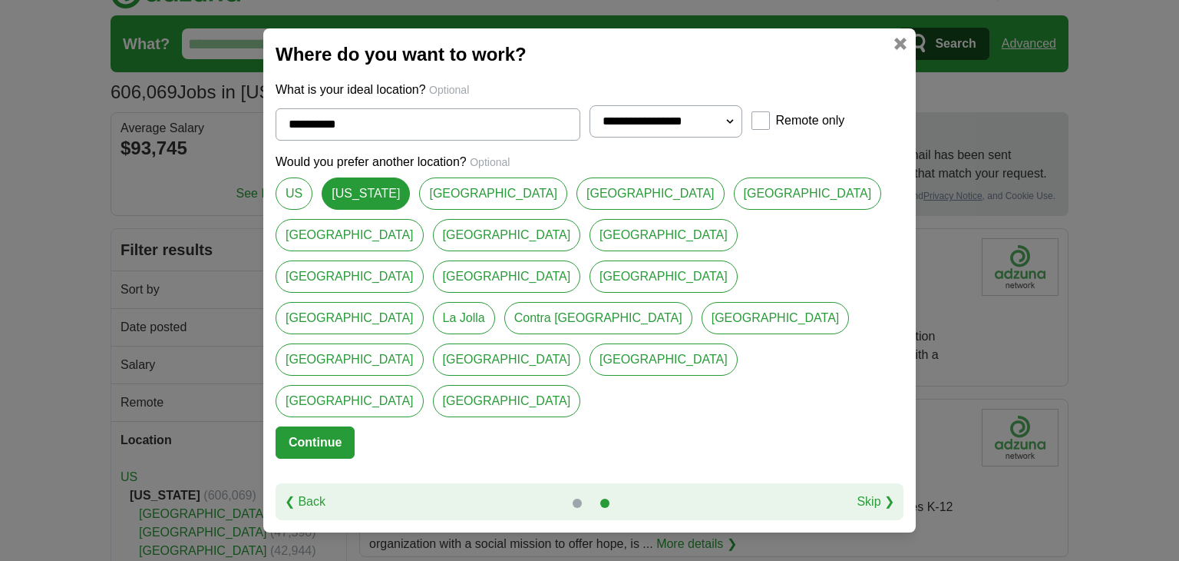
click at [685, 137] on select "**********" at bounding box center [666, 121] width 153 height 32
select select "**"
click at [590, 137] on select "**********" at bounding box center [666, 121] width 153 height 32
click at [330, 426] on button "Continue" at bounding box center [315, 442] width 79 height 32
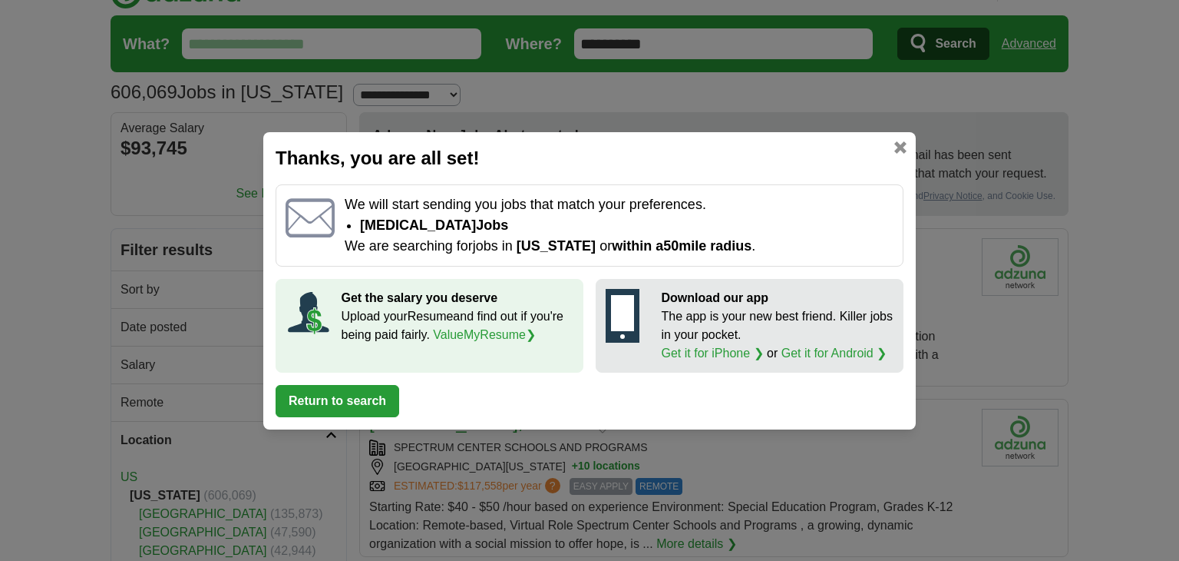
click at [899, 151] on link at bounding box center [901, 147] width 12 height 12
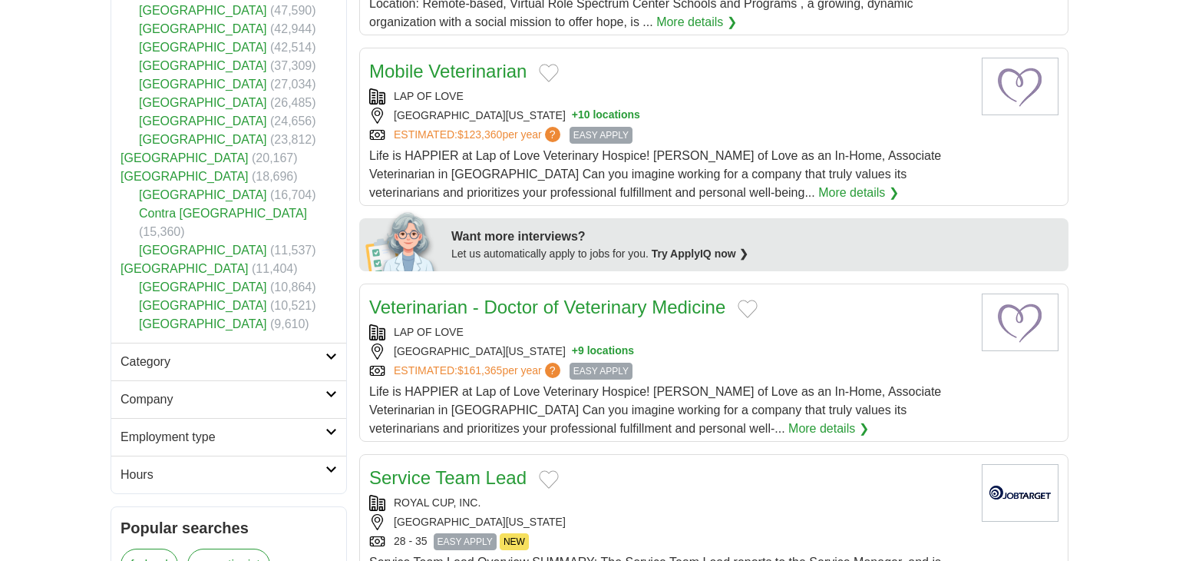
scroll to position [557, 0]
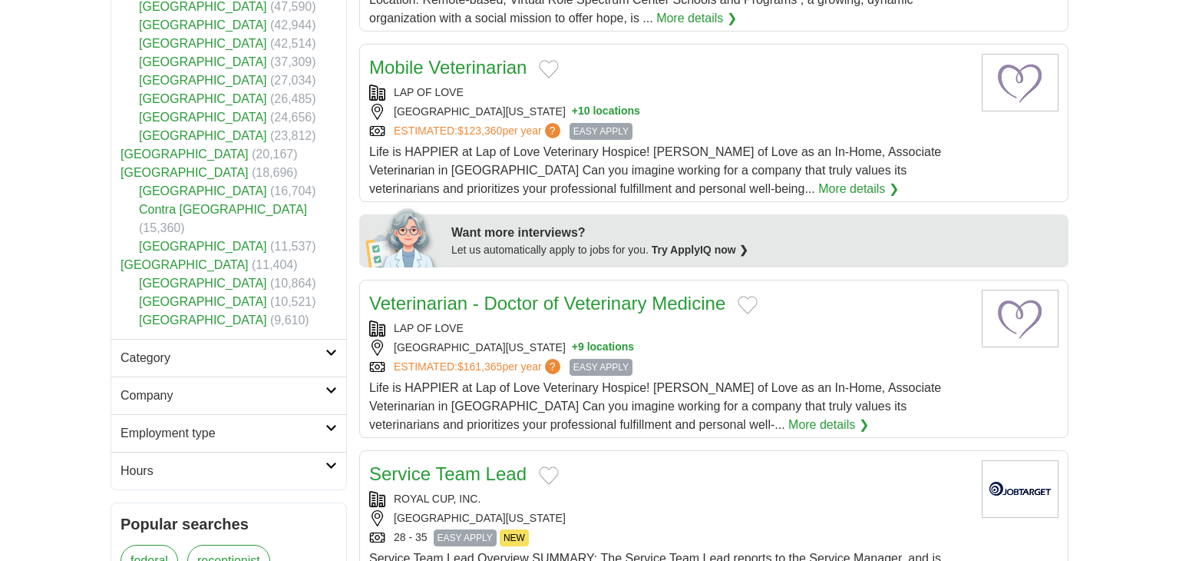
click at [183, 349] on h2 "Category" at bounding box center [223, 358] width 205 height 18
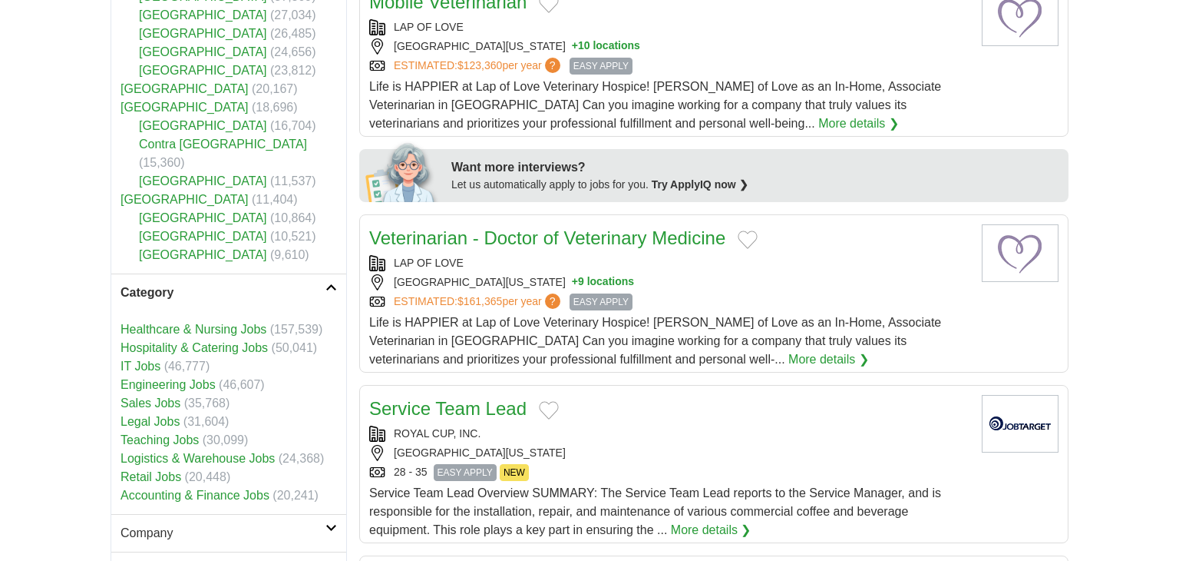
scroll to position [624, 0]
click at [213, 321] on link "Healthcare & Nursing Jobs" at bounding box center [194, 327] width 146 height 13
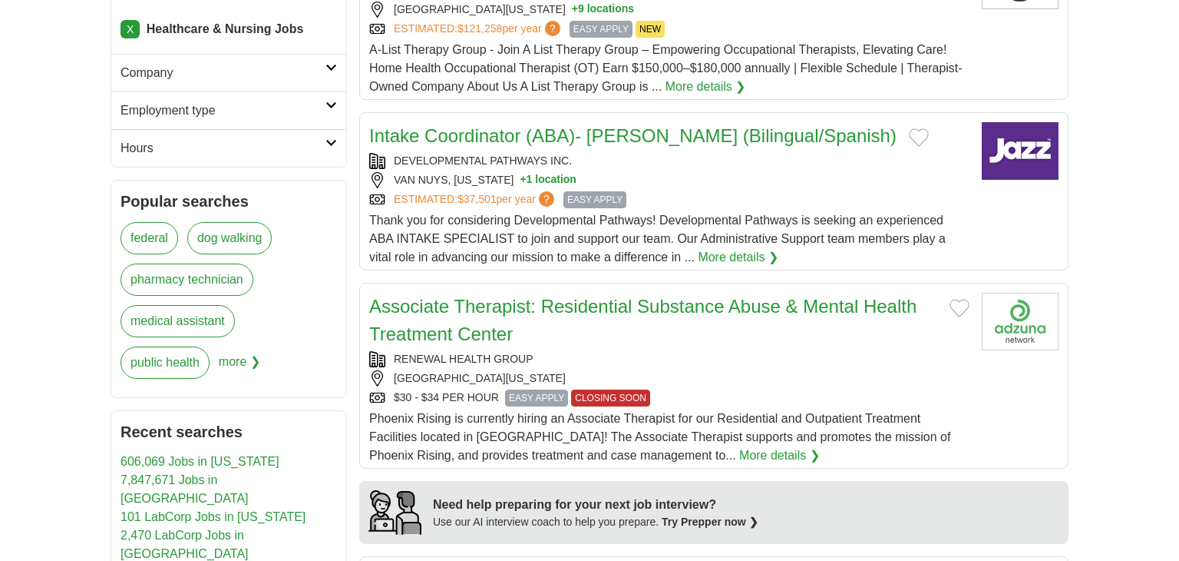
scroll to position [899, 0]
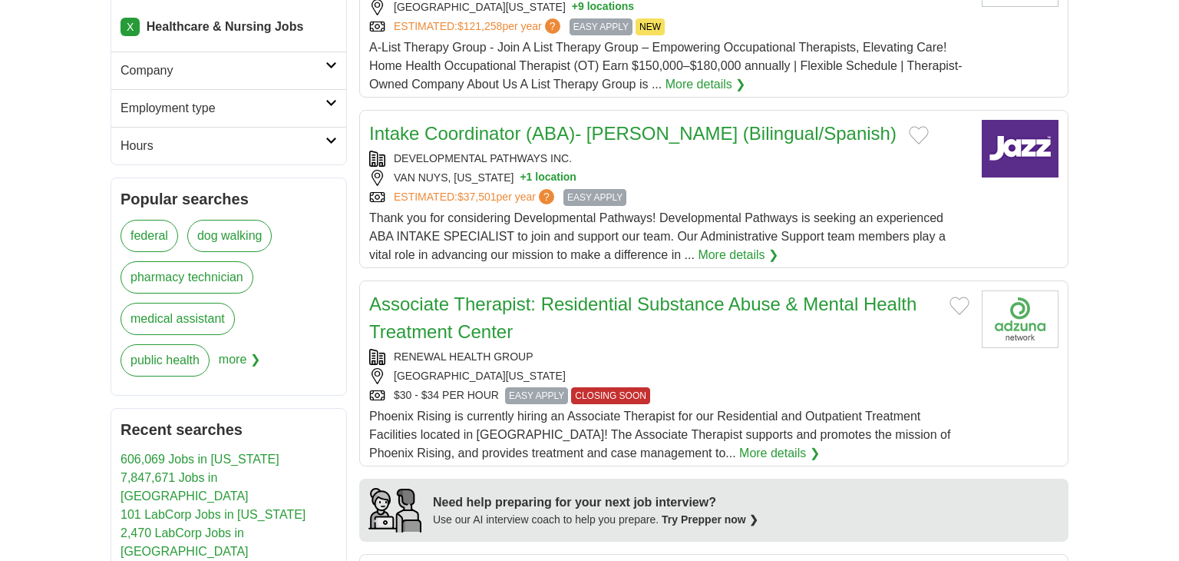
click at [243, 344] on span "more ❯" at bounding box center [239, 364] width 41 height 41
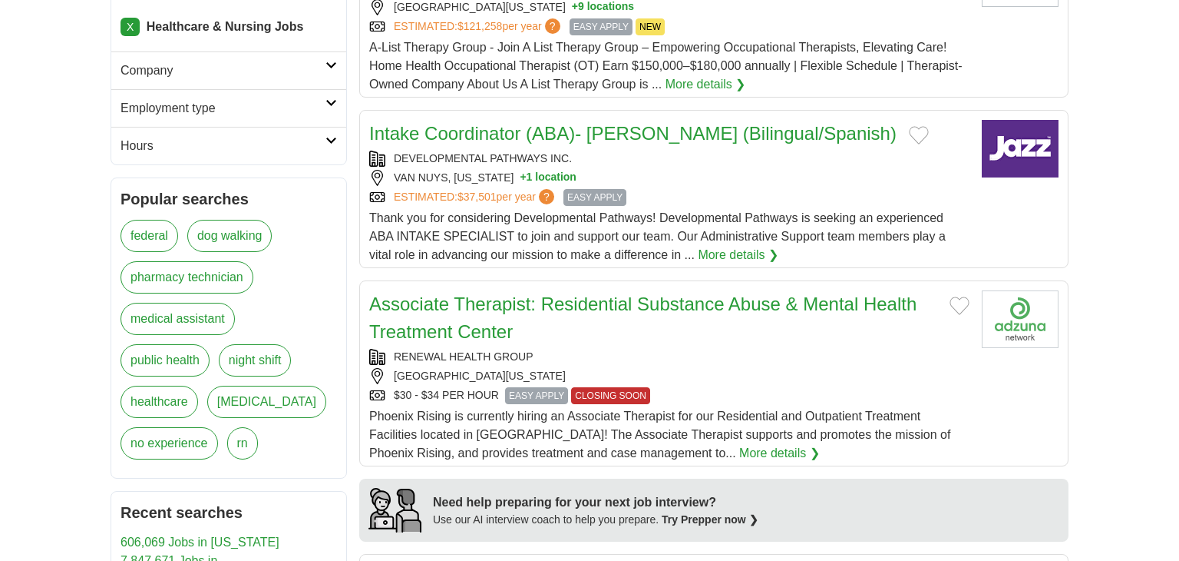
click at [248, 385] on link "[MEDICAL_DATA]" at bounding box center [266, 401] width 119 height 32
